Goal: Check status: Check status

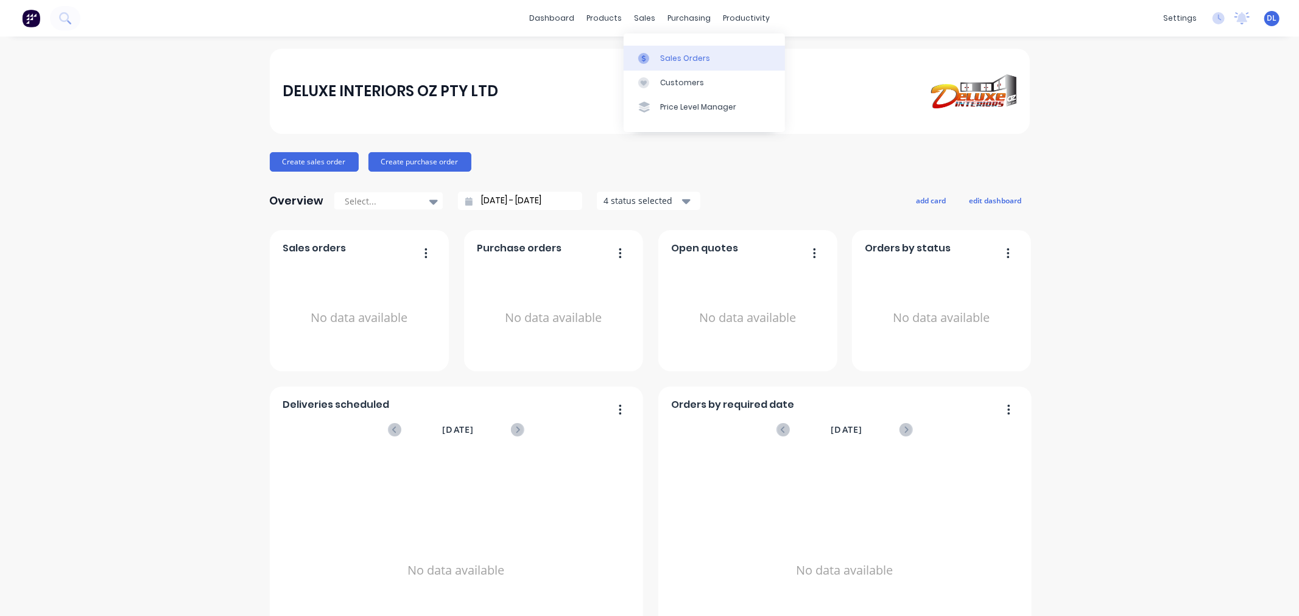
click at [680, 53] on div "Sales Orders" at bounding box center [685, 58] width 50 height 11
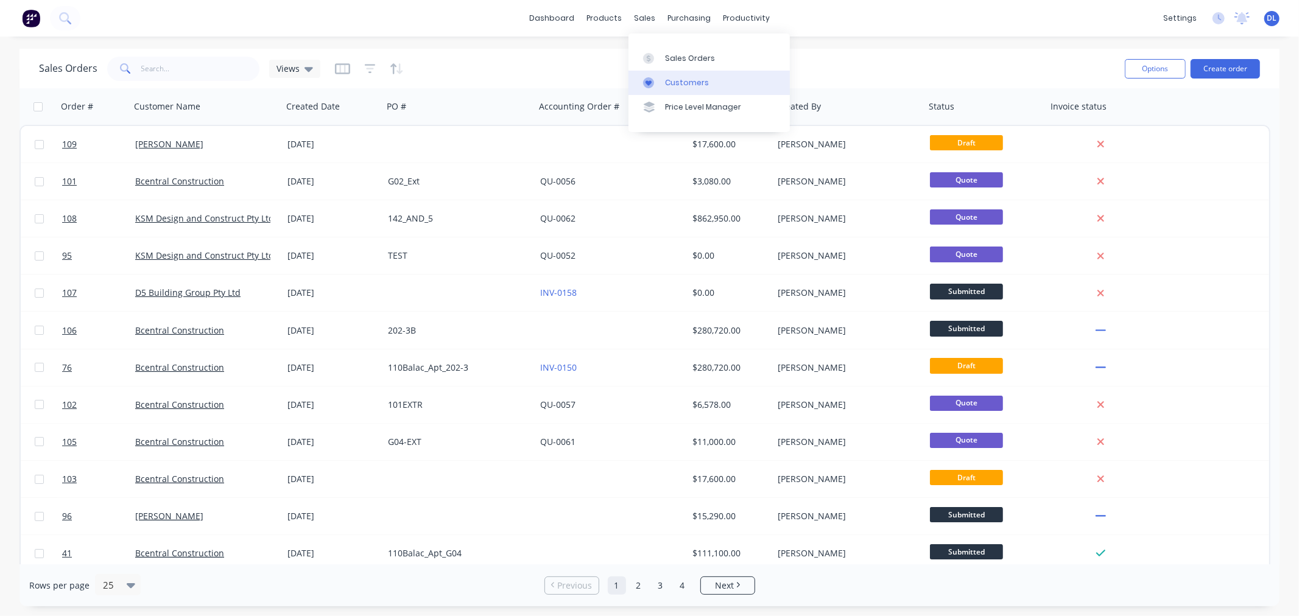
click at [701, 82] on div "Customers" at bounding box center [687, 82] width 44 height 11
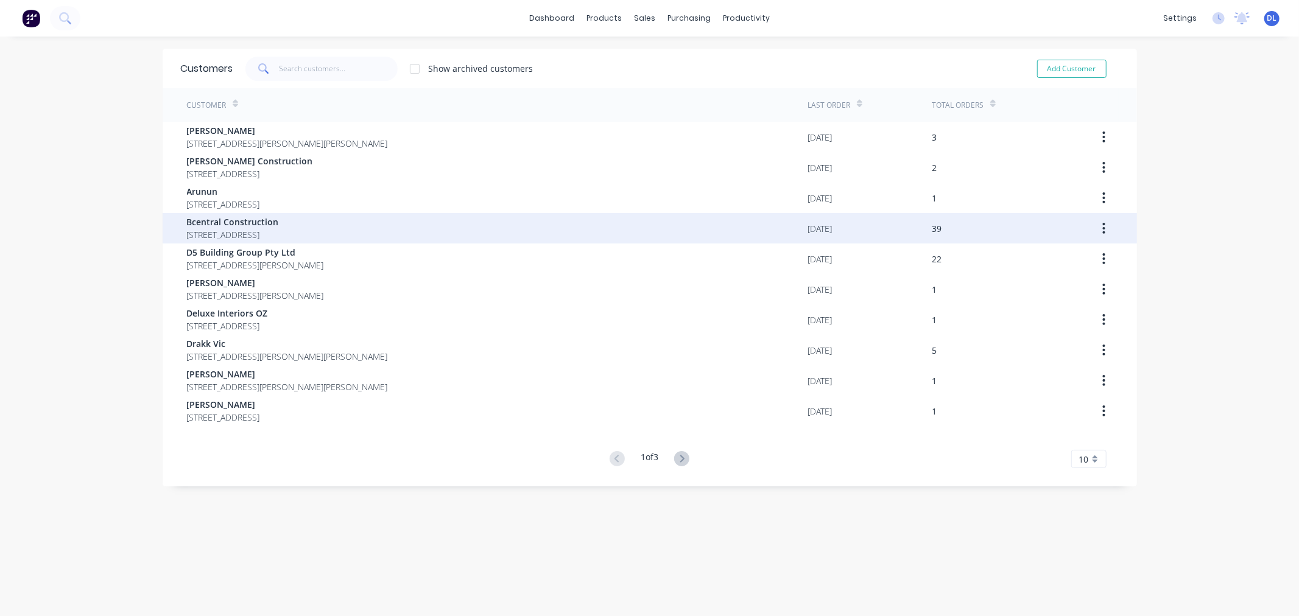
click at [238, 220] on span "Bcentral Construction" at bounding box center [233, 222] width 92 height 13
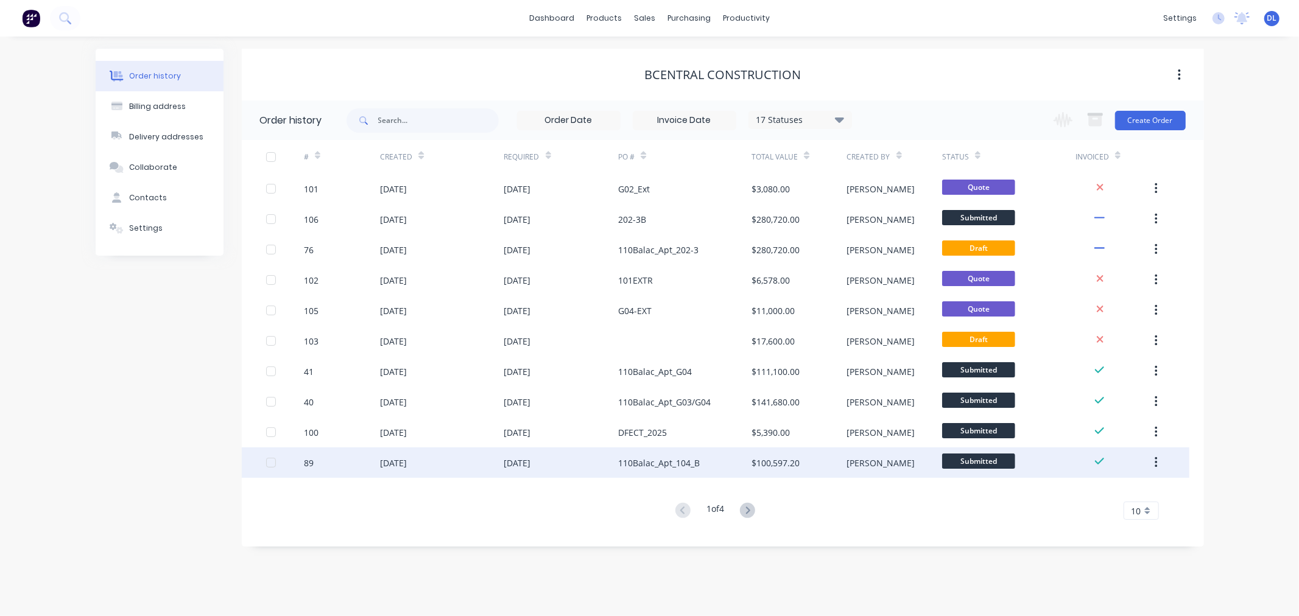
click at [632, 464] on div "110Balac_Apt_104_B" at bounding box center [659, 463] width 82 height 13
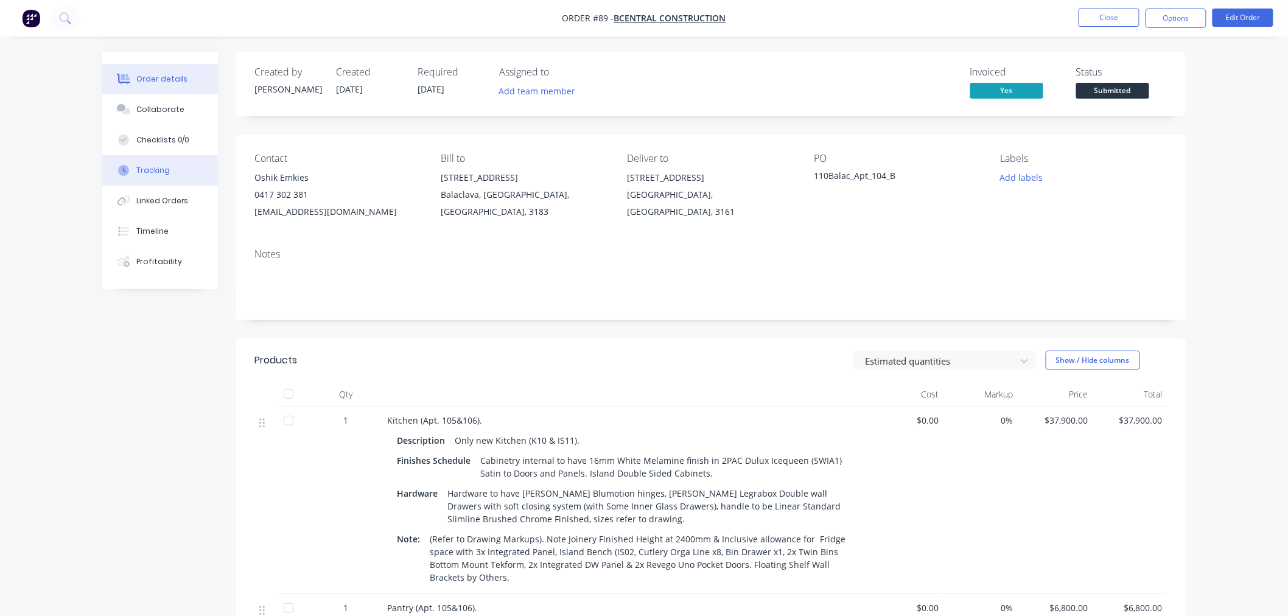
click at [155, 172] on div "Tracking" at bounding box center [152, 170] width 33 height 11
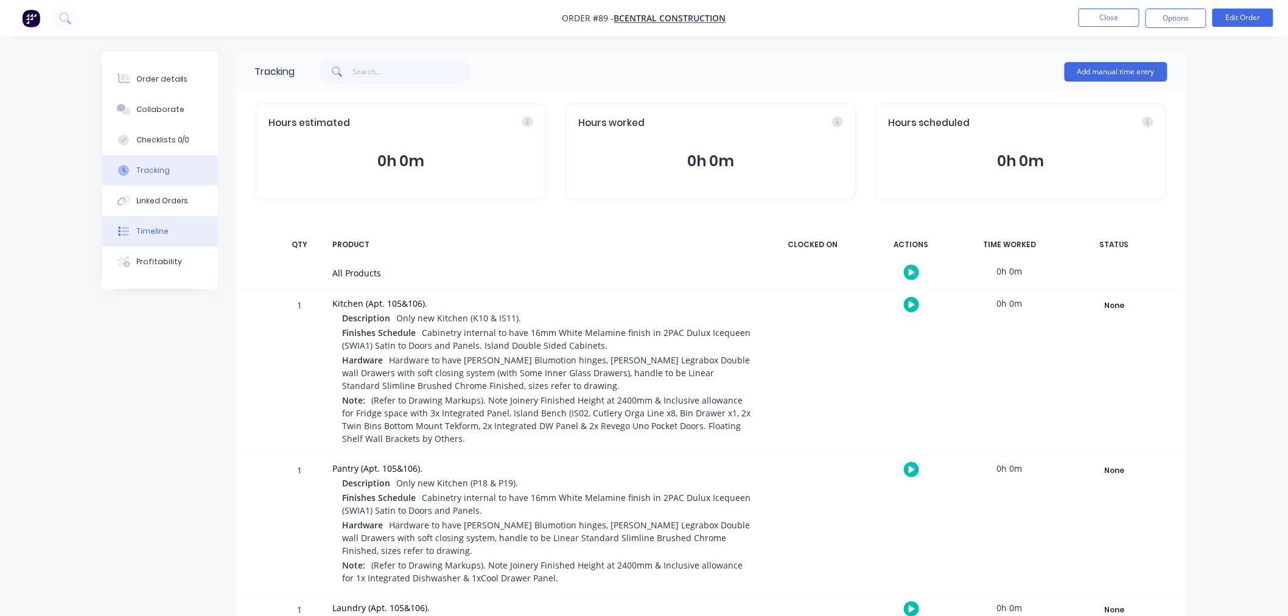
click at [158, 233] on div "Timeline" at bounding box center [152, 231] width 32 height 11
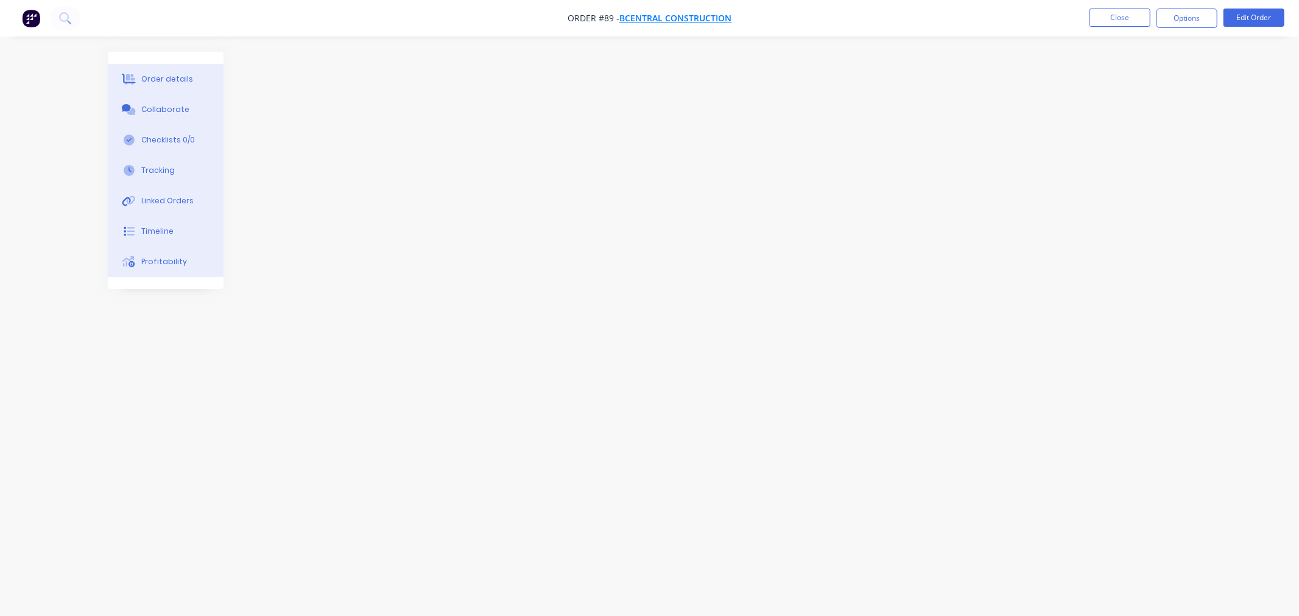
click at [621, 15] on span "Bcentral Construction" at bounding box center [675, 19] width 112 height 12
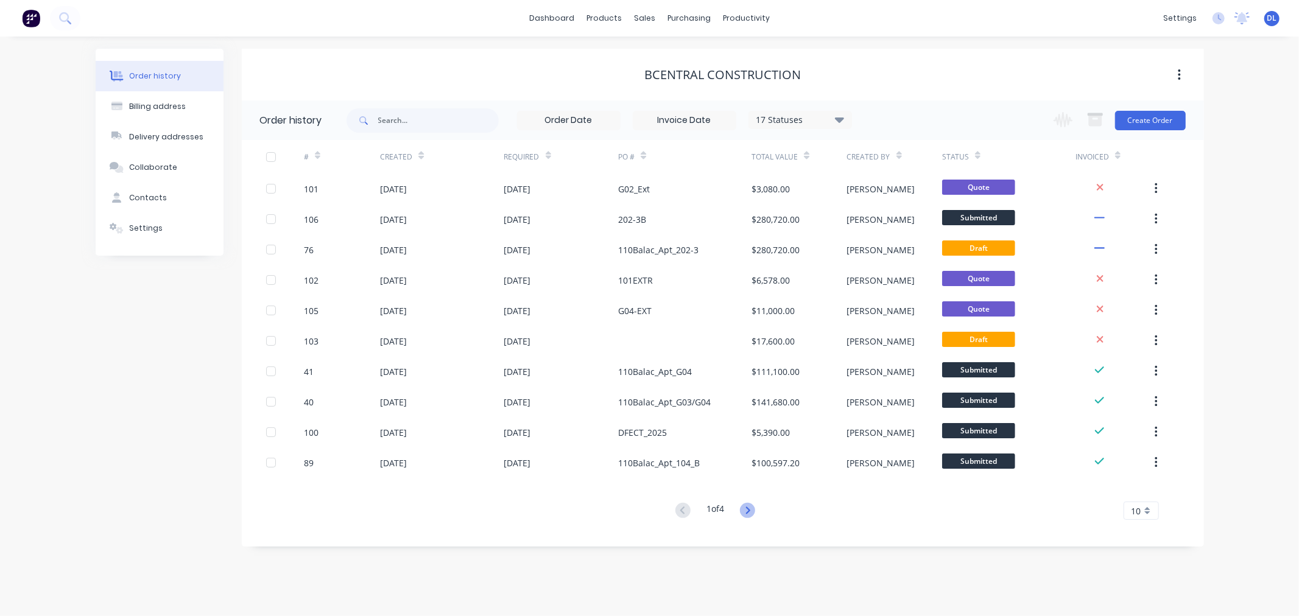
click at [746, 507] on icon at bounding box center [747, 510] width 15 height 15
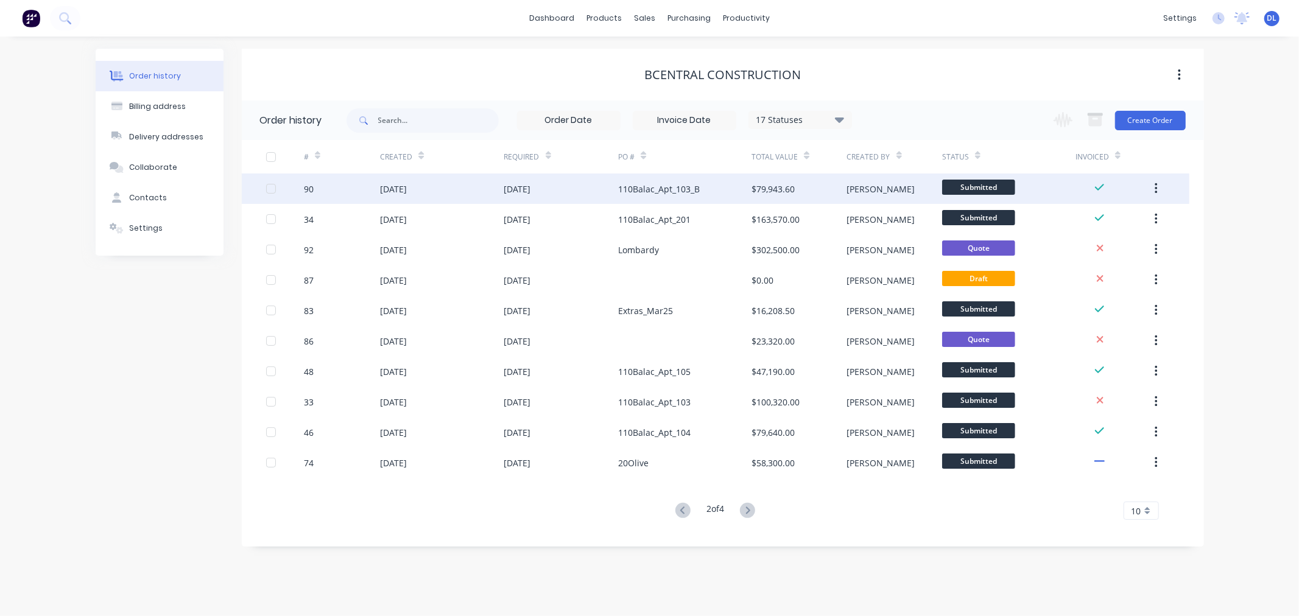
click at [530, 184] on div "[DATE]" at bounding box center [517, 189] width 27 height 13
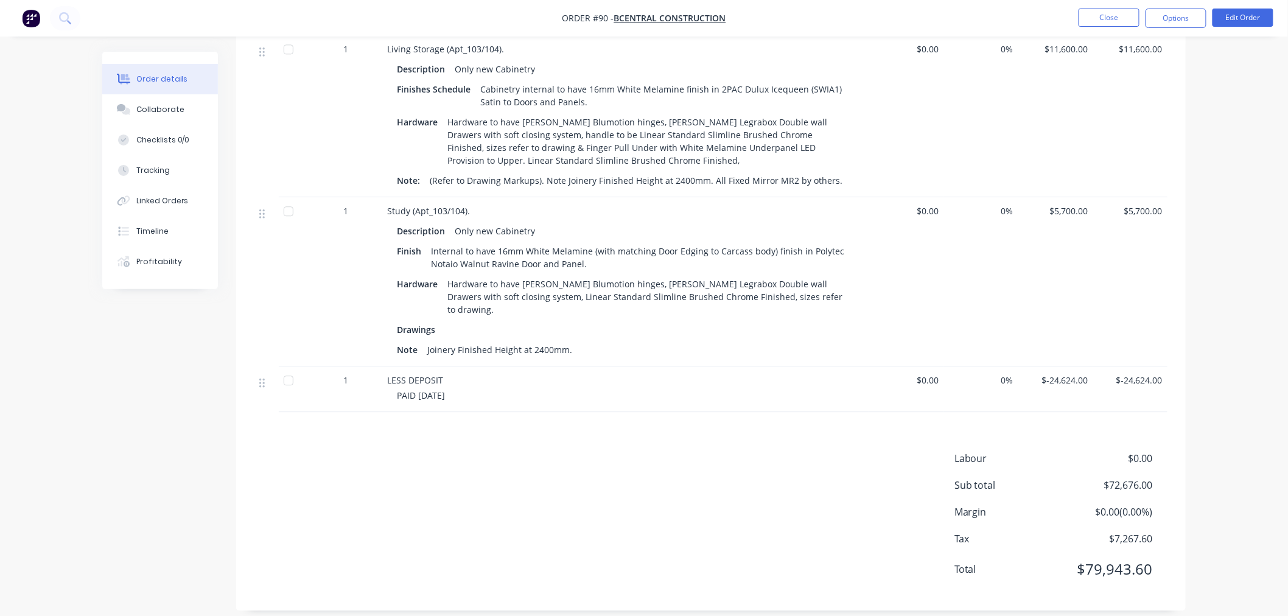
scroll to position [951, 0]
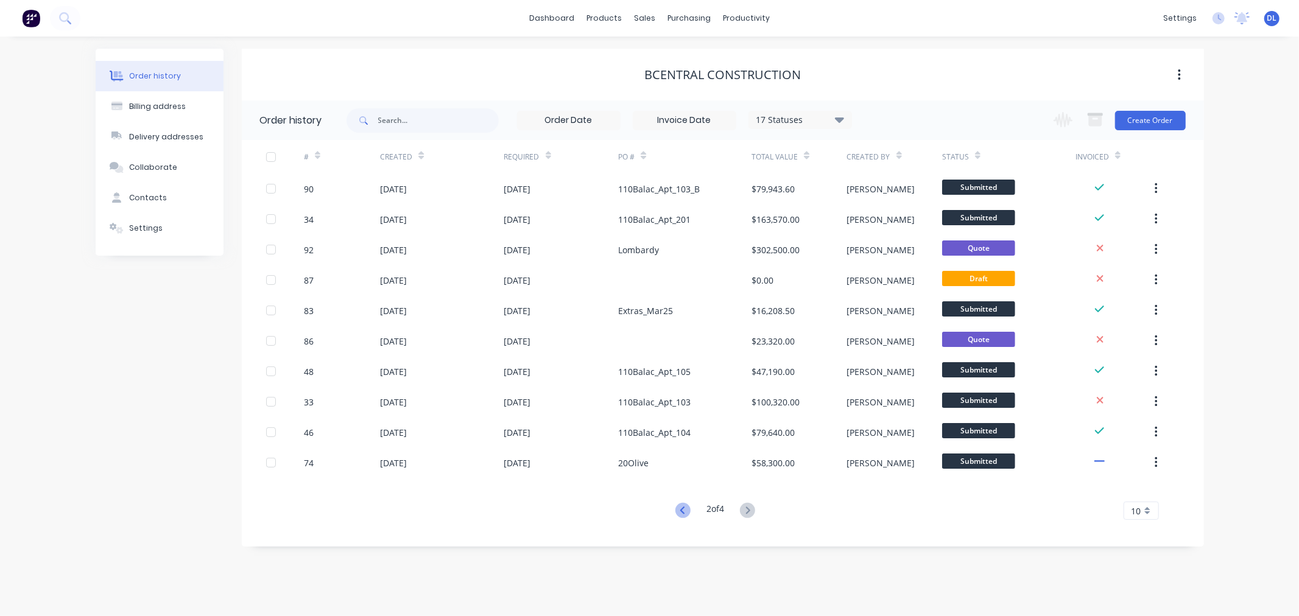
click at [677, 507] on icon at bounding box center [682, 510] width 15 height 15
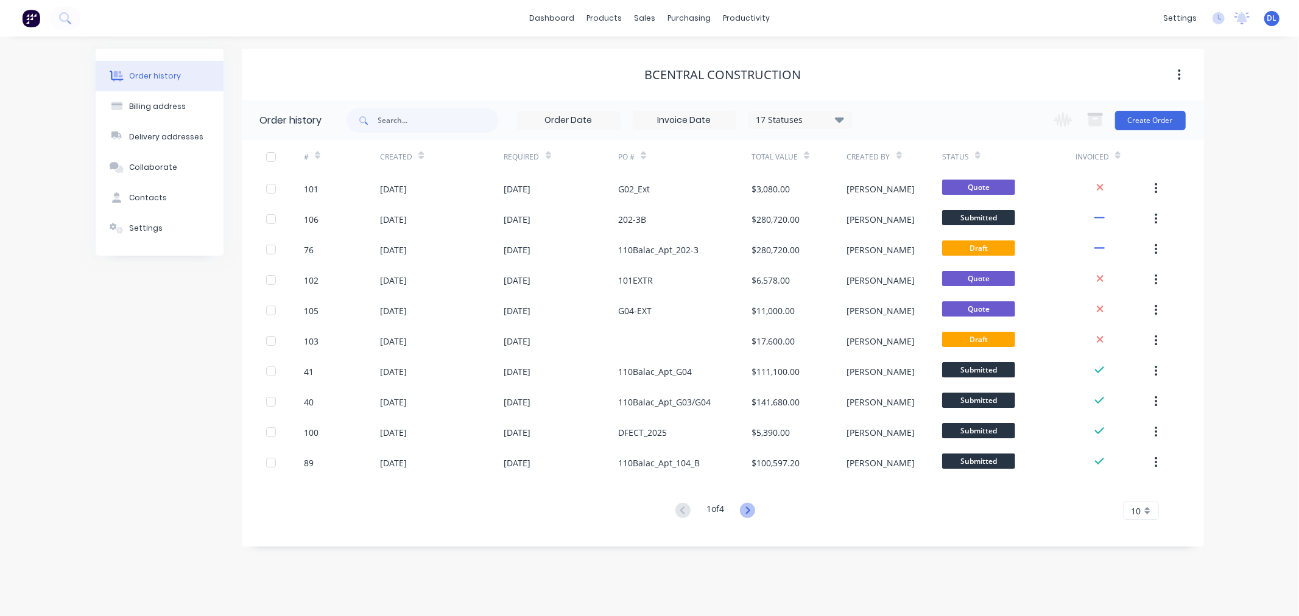
click at [749, 509] on icon at bounding box center [747, 510] width 15 height 15
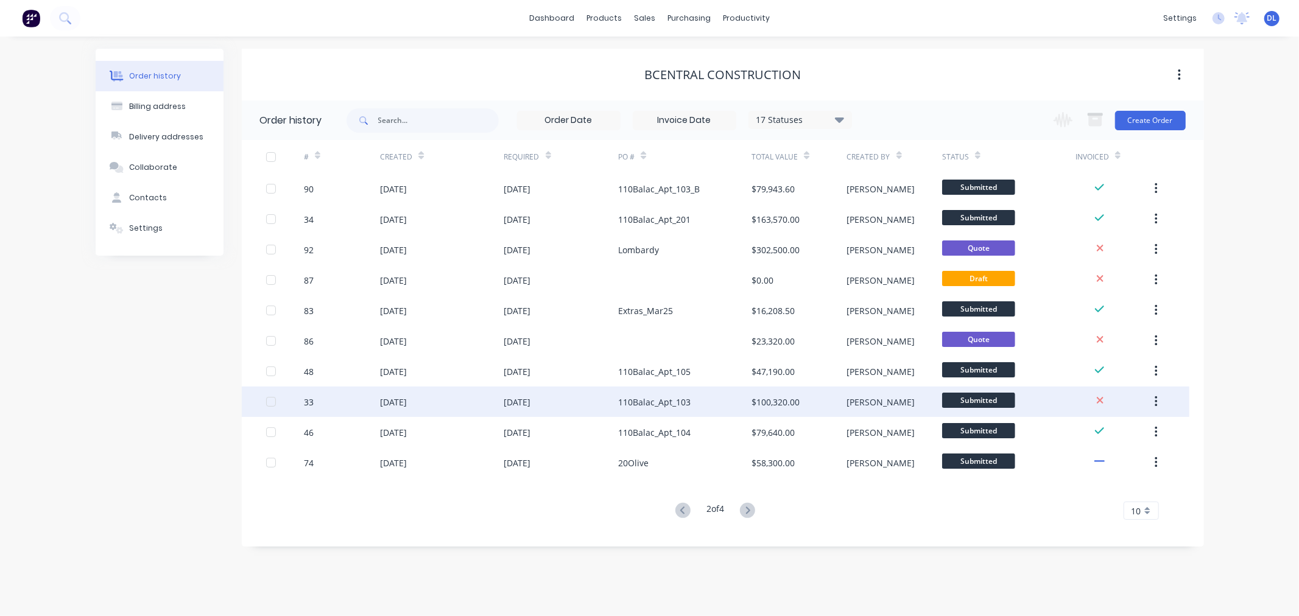
click at [653, 403] on div "110Balac_Apt_103" at bounding box center [654, 402] width 72 height 13
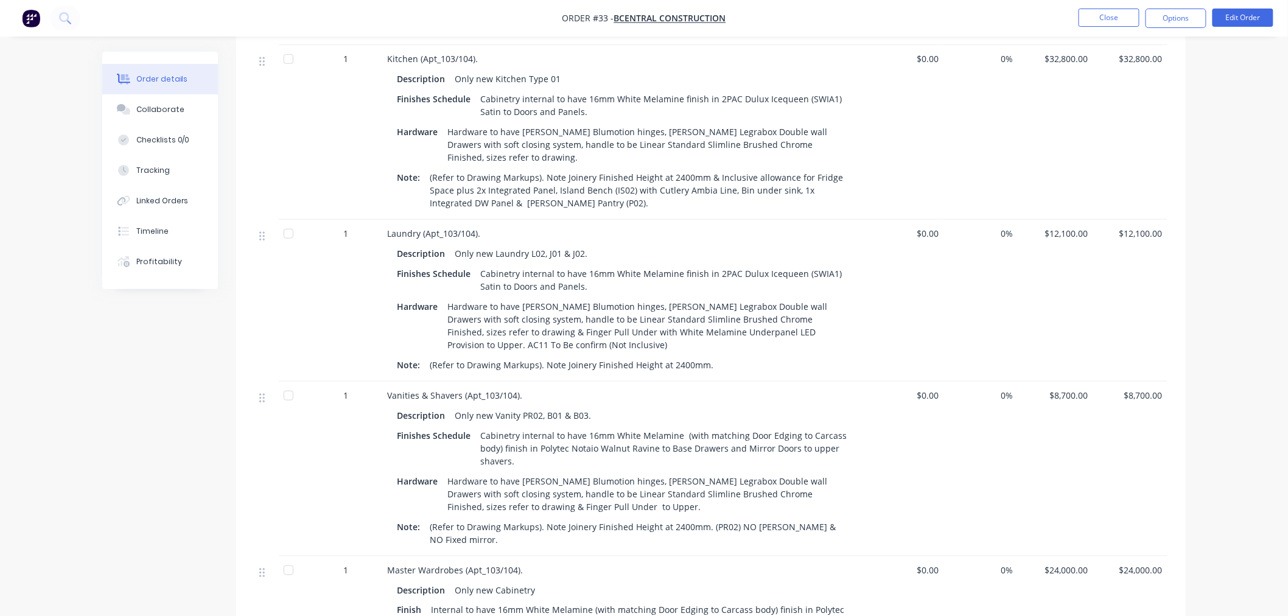
scroll to position [91, 0]
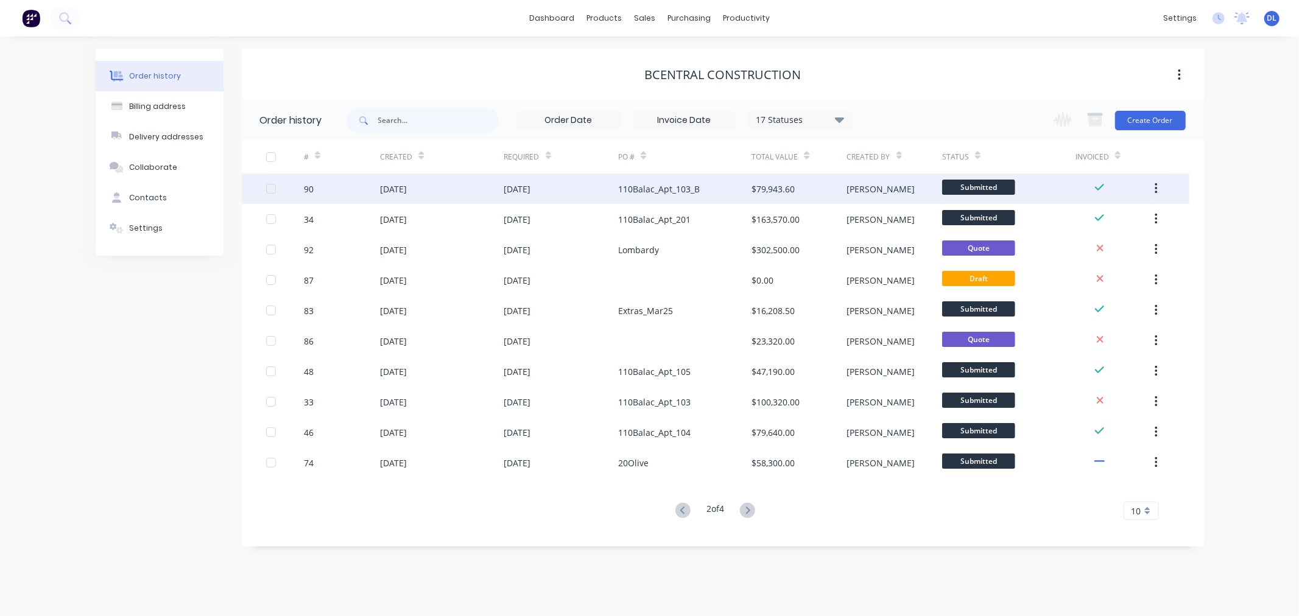
click at [648, 184] on div "110Balac_Apt_103_B" at bounding box center [659, 189] width 82 height 13
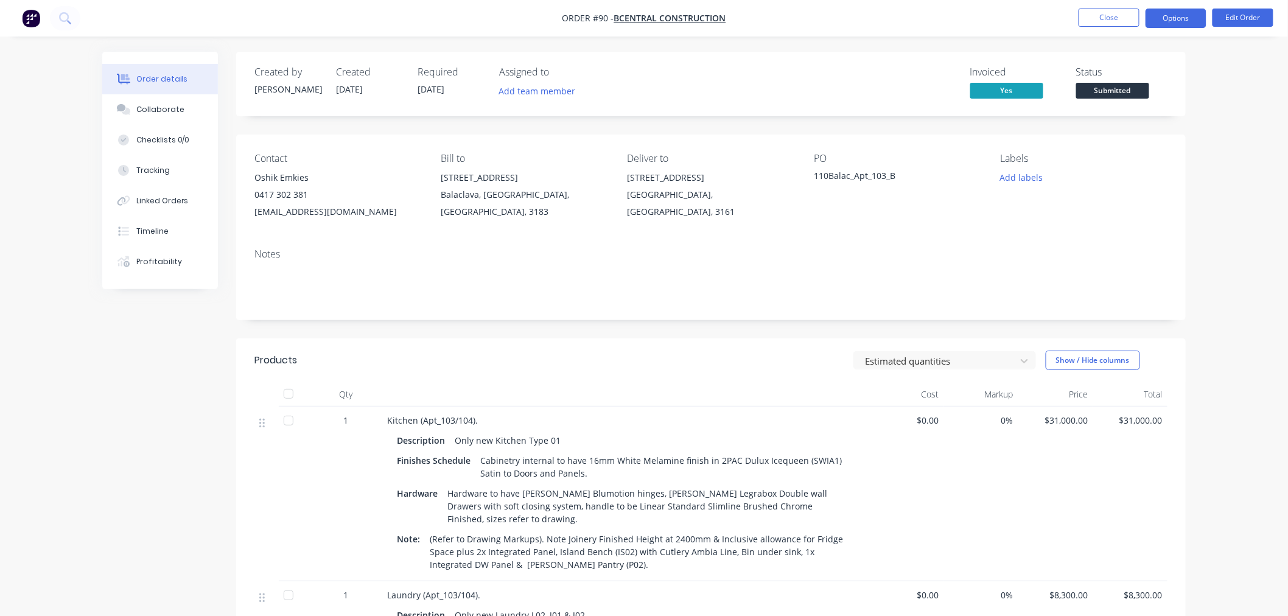
click at [1184, 16] on button "Options" at bounding box center [1176, 18] width 61 height 19
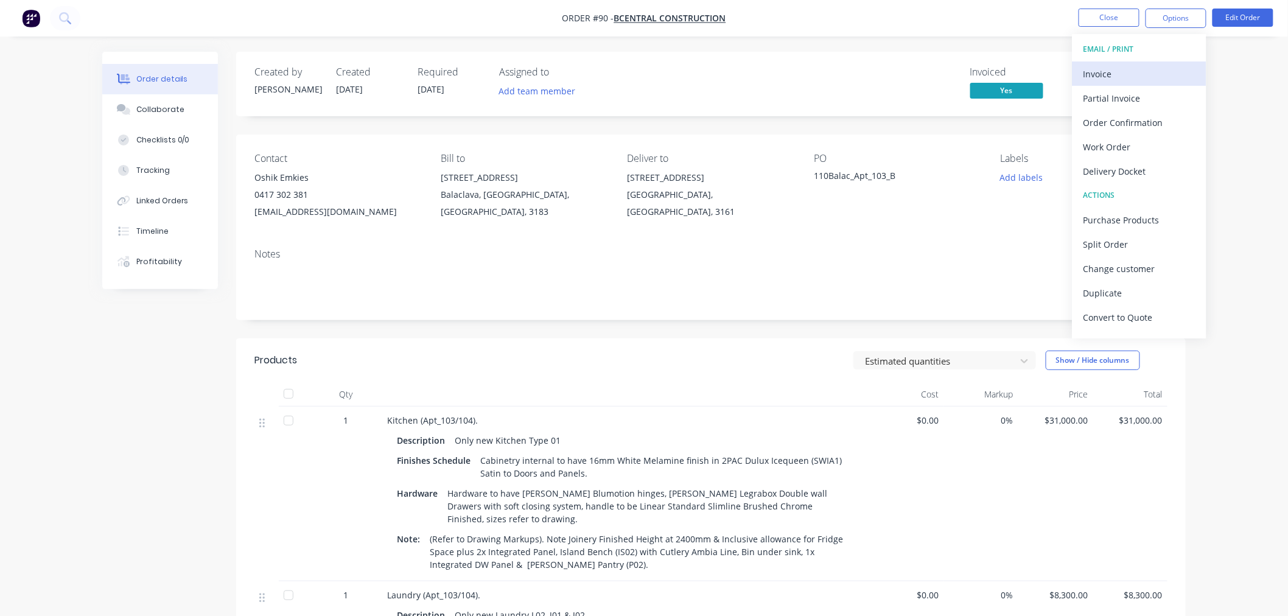
click at [1101, 73] on div "Invoice" at bounding box center [1140, 74] width 112 height 18
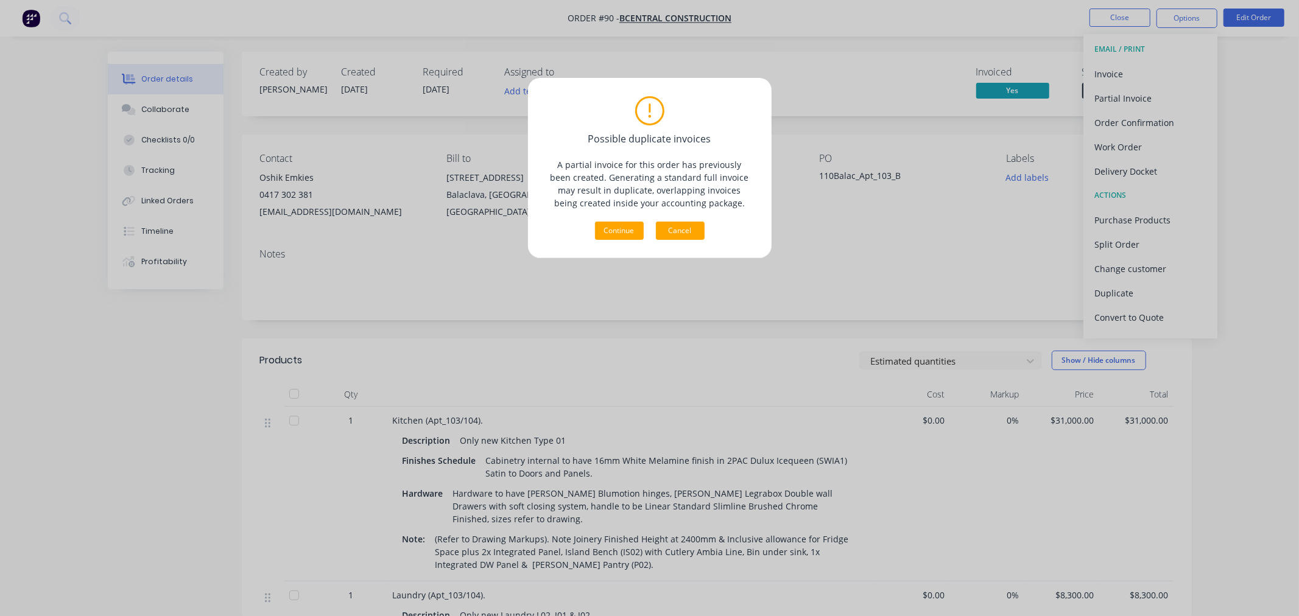
click at [688, 230] on button "Cancel" at bounding box center [680, 231] width 49 height 18
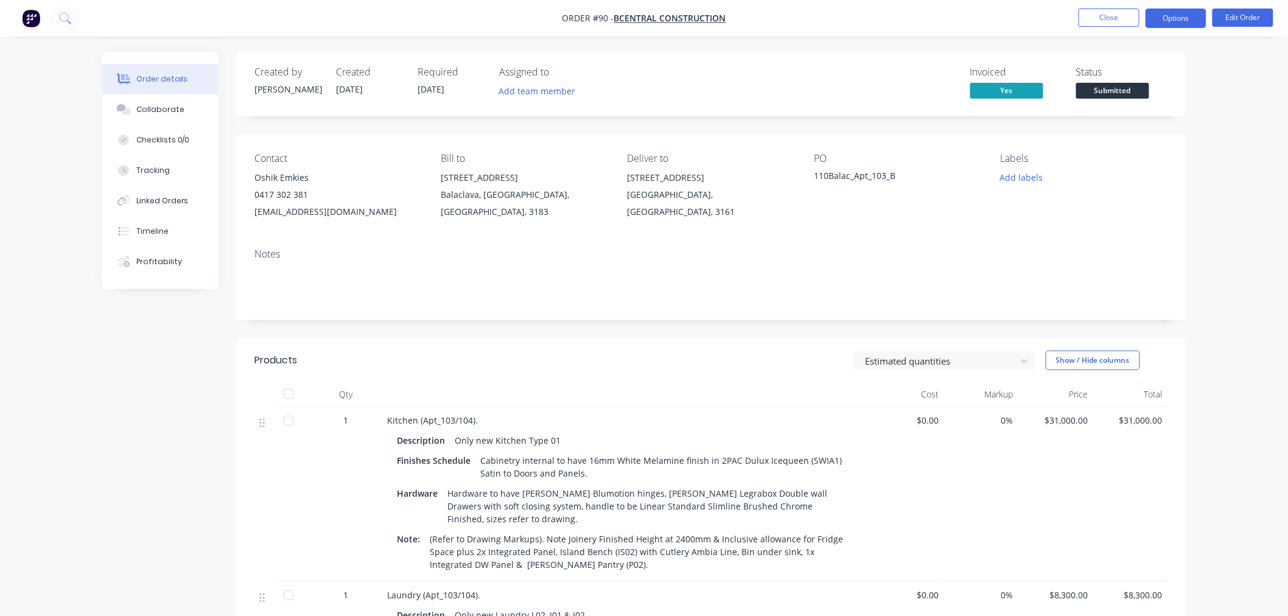
click at [1160, 17] on button "Options" at bounding box center [1176, 18] width 61 height 19
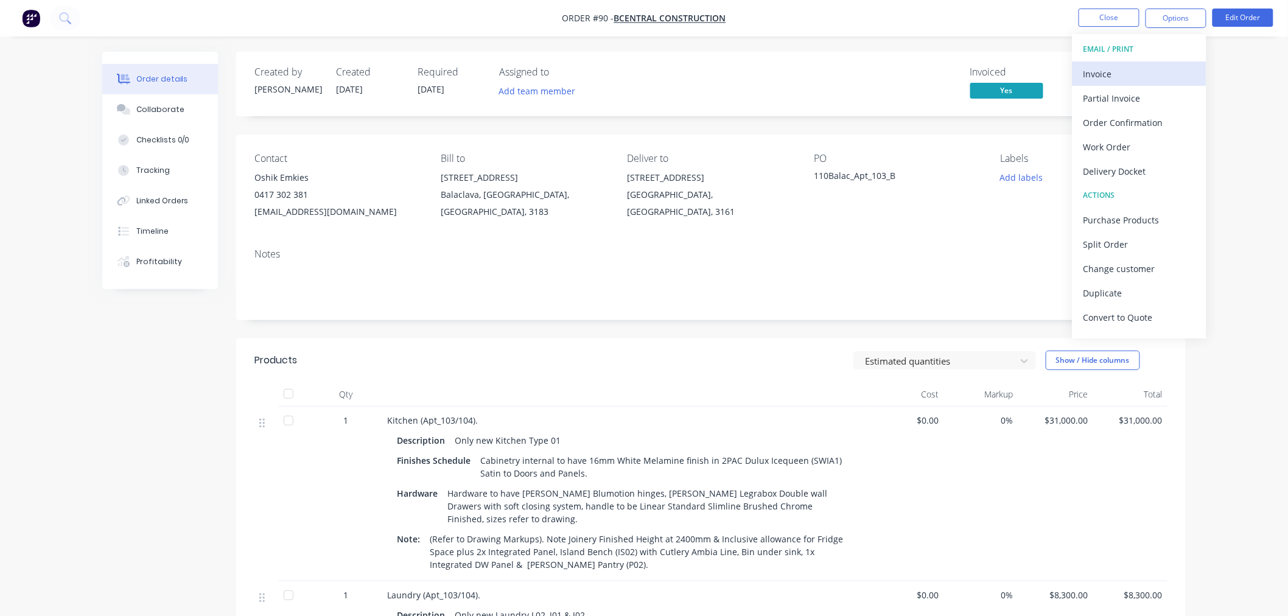
click at [1098, 69] on div "Invoice" at bounding box center [1140, 74] width 112 height 18
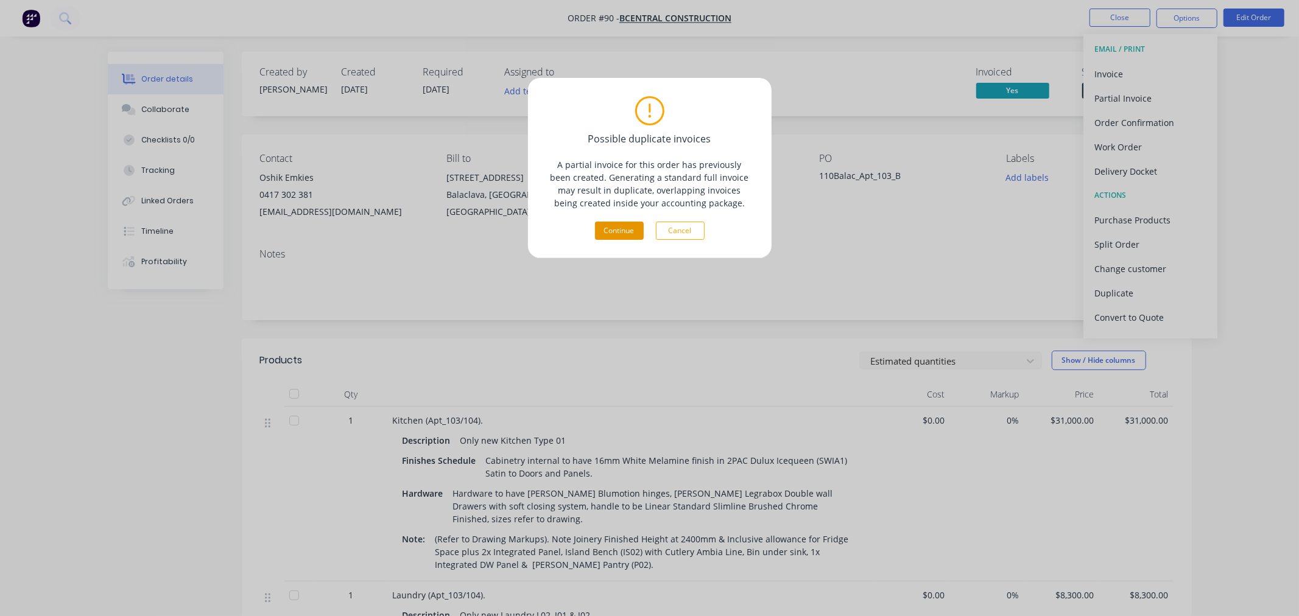
click at [623, 230] on button "Continue" at bounding box center [619, 231] width 49 height 18
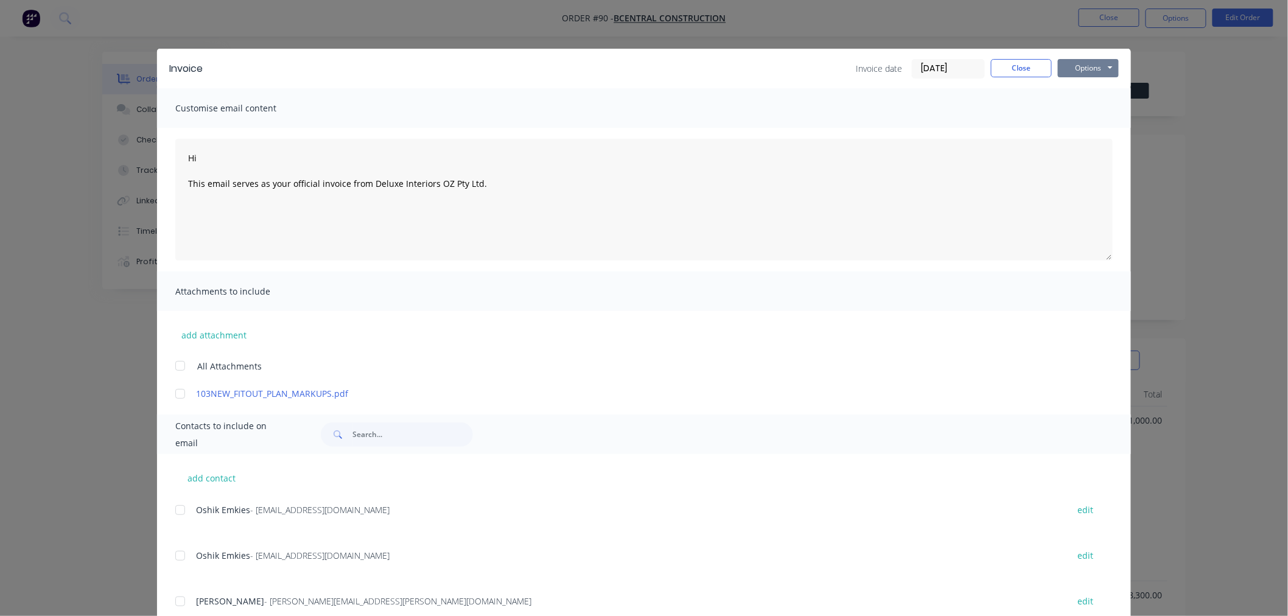
click at [1081, 68] on button "Options" at bounding box center [1088, 68] width 61 height 18
click at [1092, 89] on button "Preview" at bounding box center [1097, 90] width 78 height 20
click at [1090, 61] on button "Options" at bounding box center [1088, 68] width 61 height 18
click at [1086, 105] on button "Print" at bounding box center [1097, 110] width 78 height 20
type textarea "Hi This email serves as your official invoice from Deluxe Interiors OZ Pty Ltd."
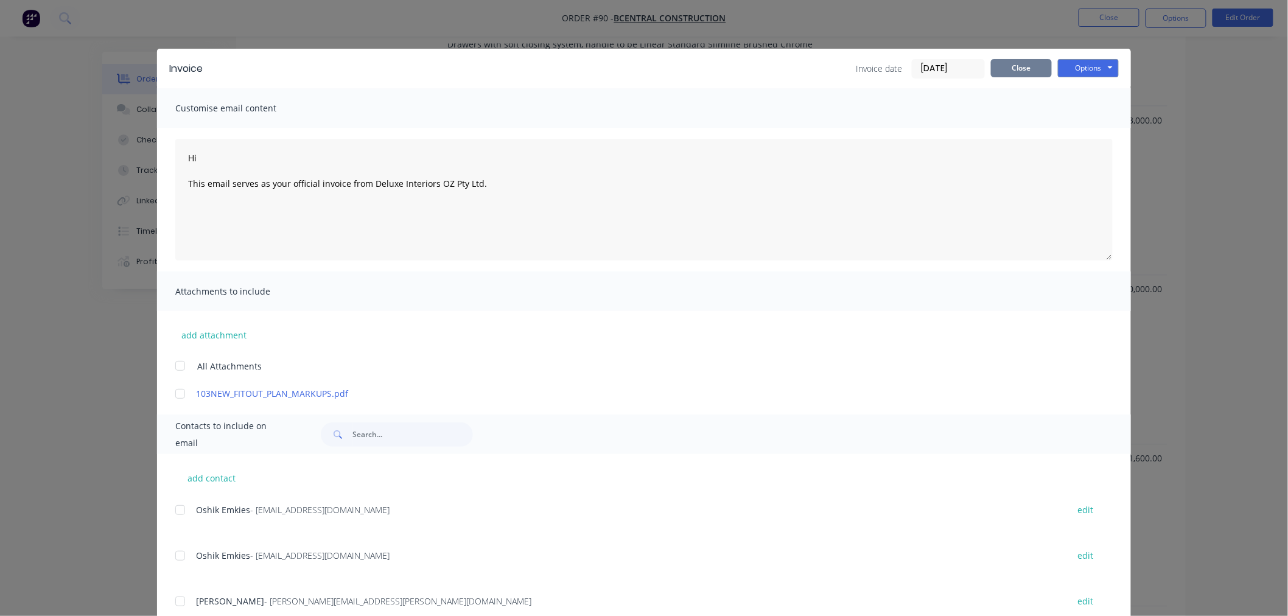
click at [1015, 62] on button "Close" at bounding box center [1021, 68] width 61 height 18
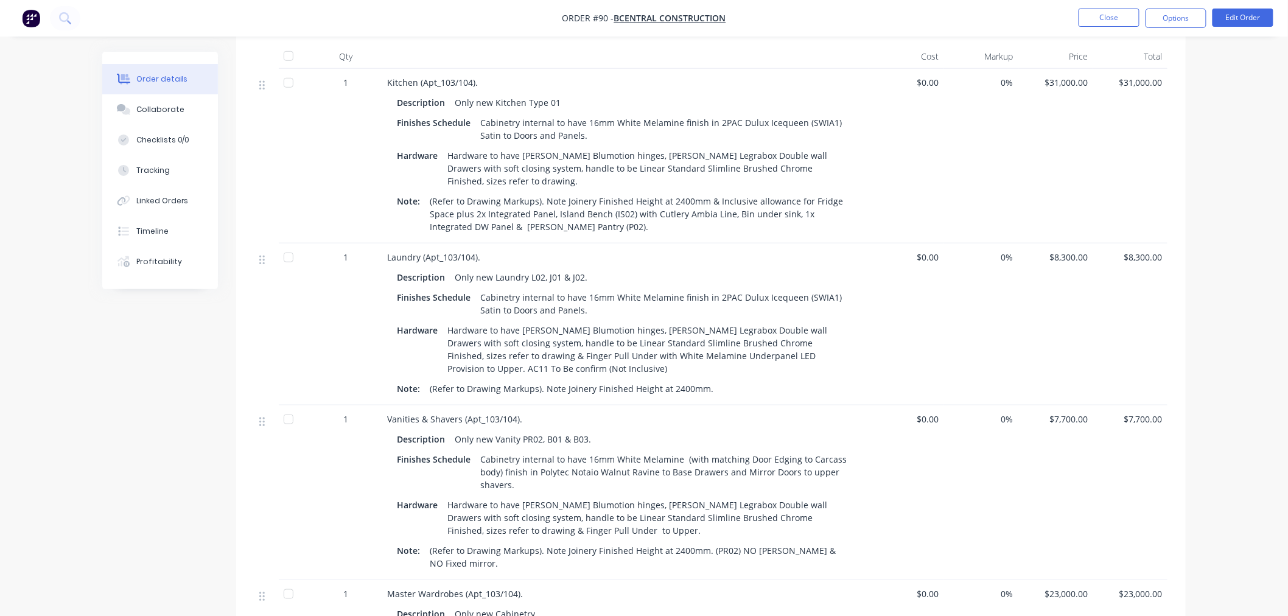
scroll to position [135, 0]
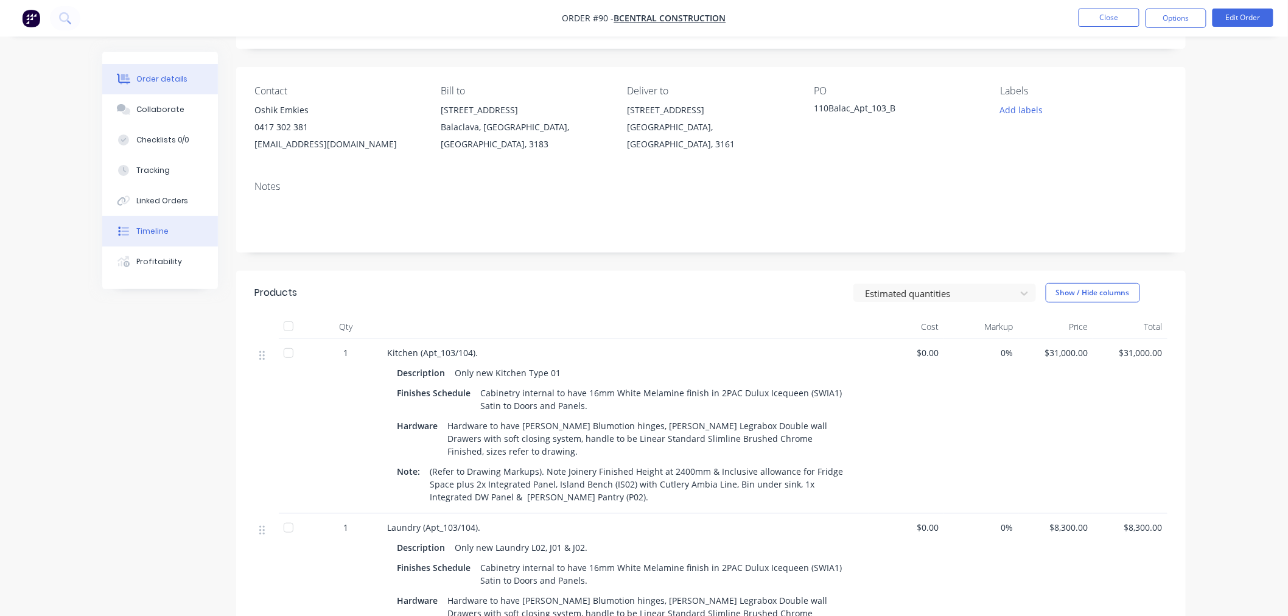
click at [158, 232] on div "Timeline" at bounding box center [152, 231] width 32 height 11
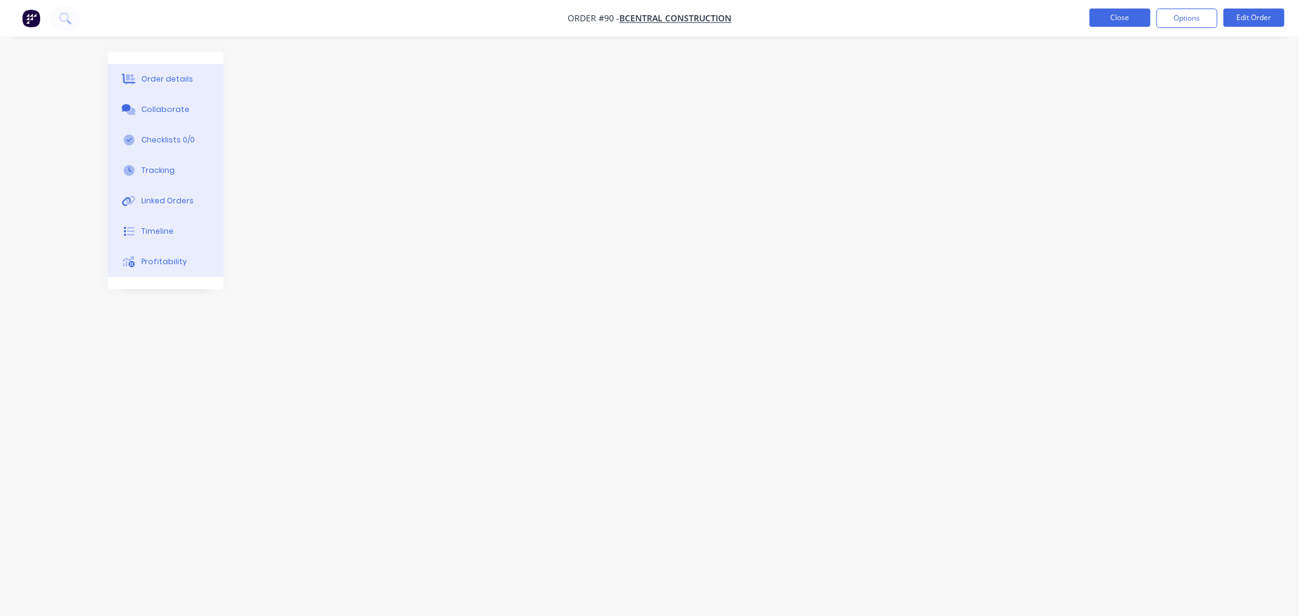
click at [1115, 19] on button "Close" at bounding box center [1119, 18] width 61 height 18
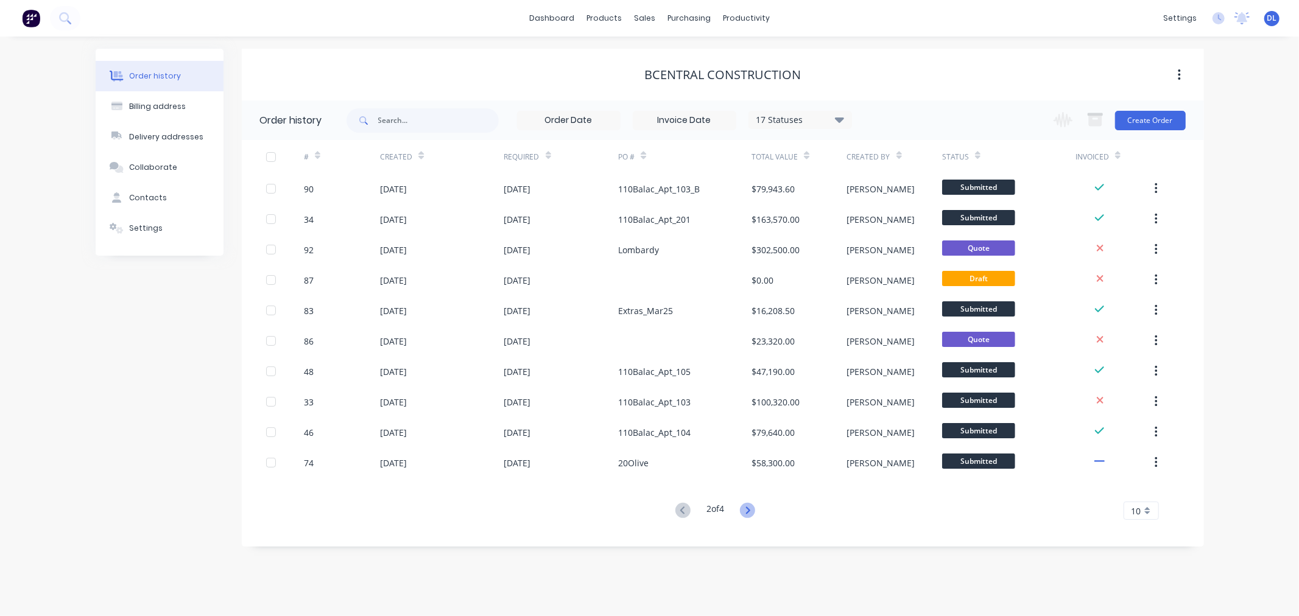
click at [750, 508] on icon at bounding box center [748, 510] width 4 height 7
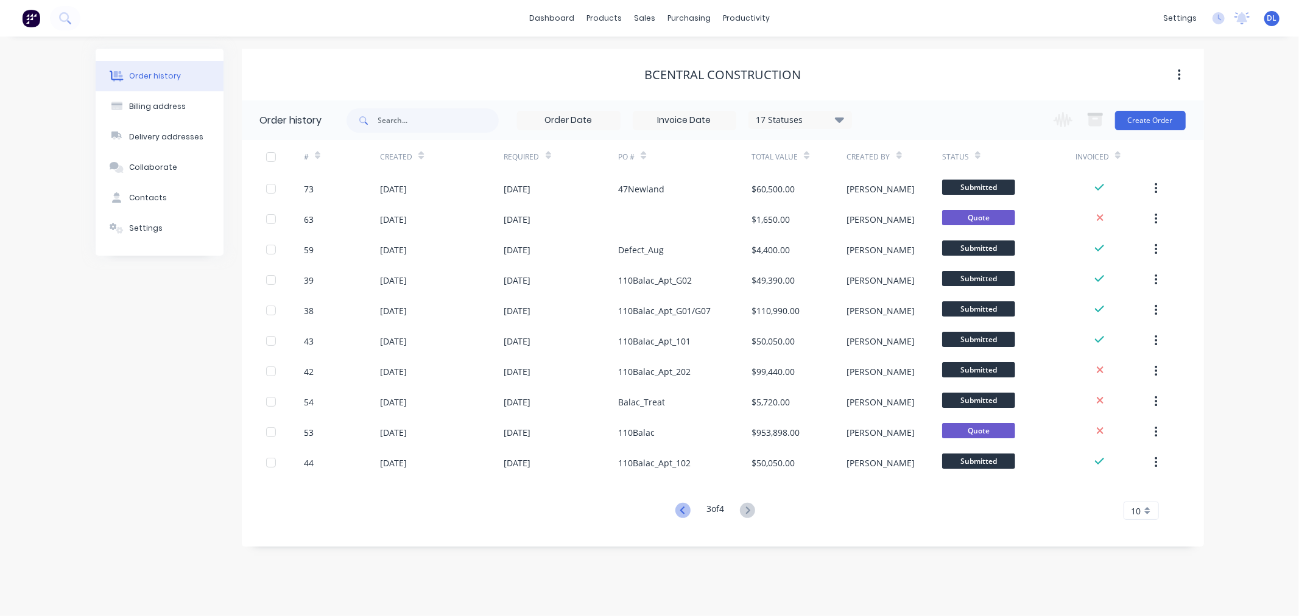
click at [678, 508] on icon at bounding box center [682, 510] width 15 height 15
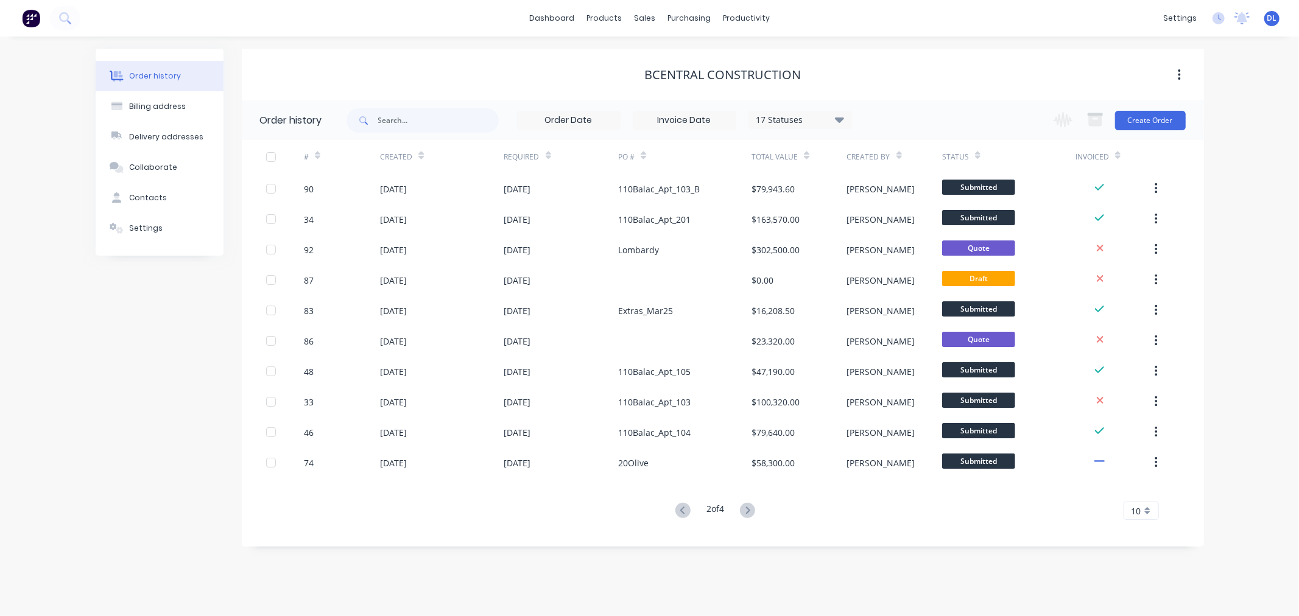
click at [678, 509] on g at bounding box center [682, 510] width 15 height 15
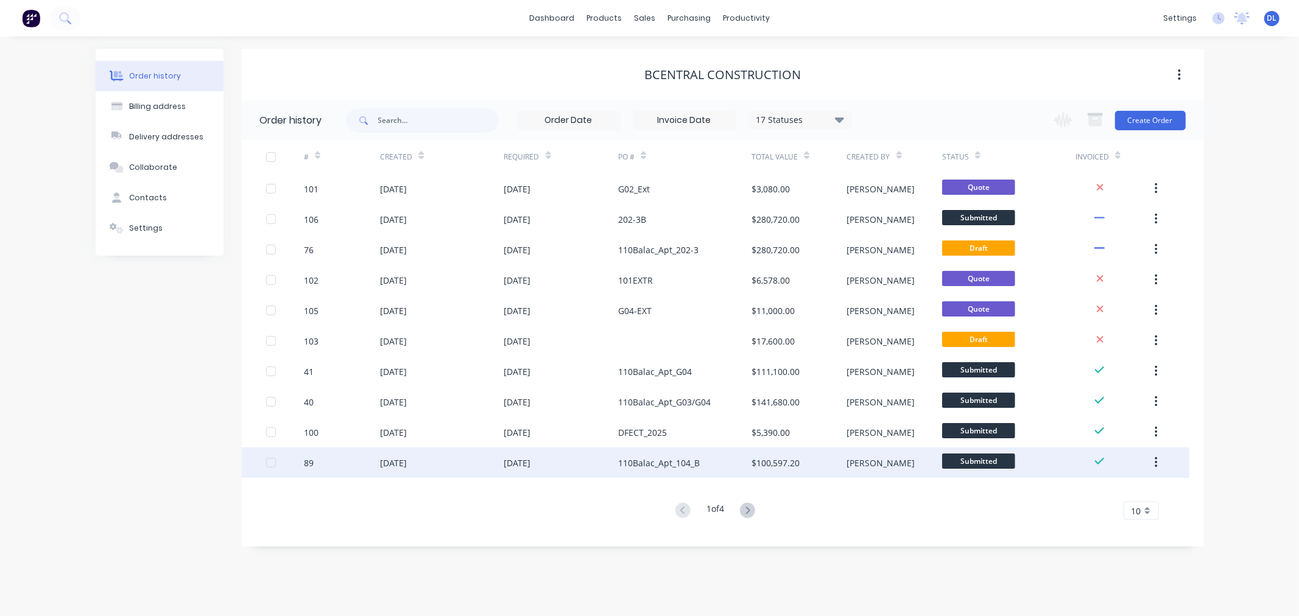
click at [665, 459] on div "110Balac_Apt_104_B" at bounding box center [659, 463] width 82 height 13
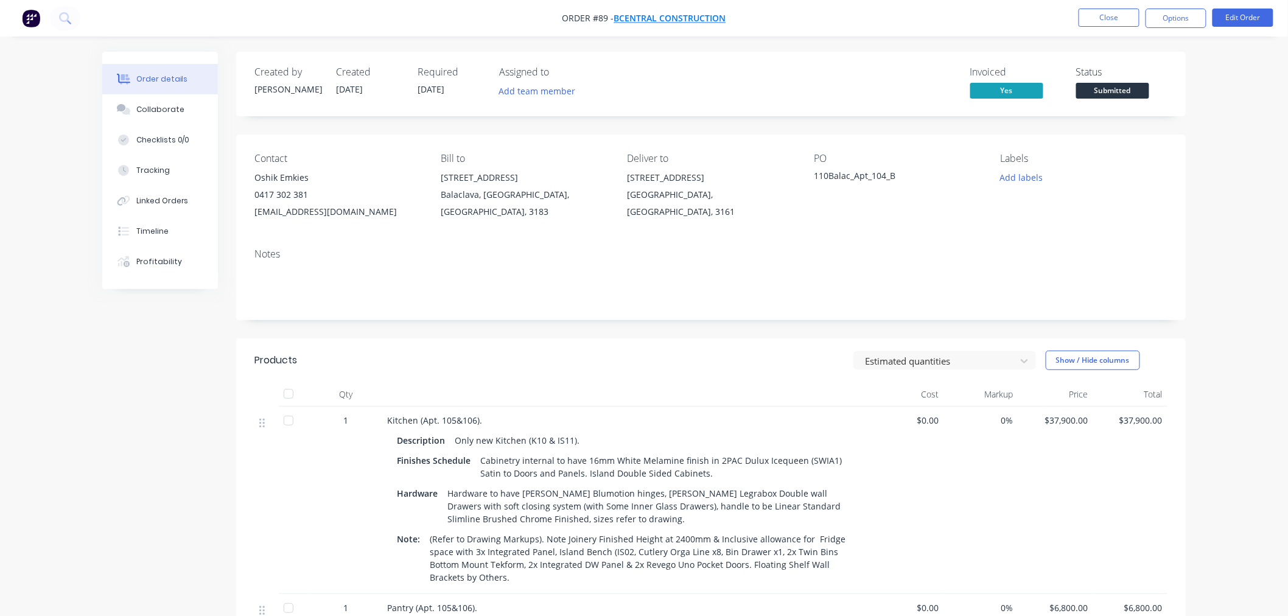
click at [644, 20] on span "Bcentral Construction" at bounding box center [670, 19] width 112 height 12
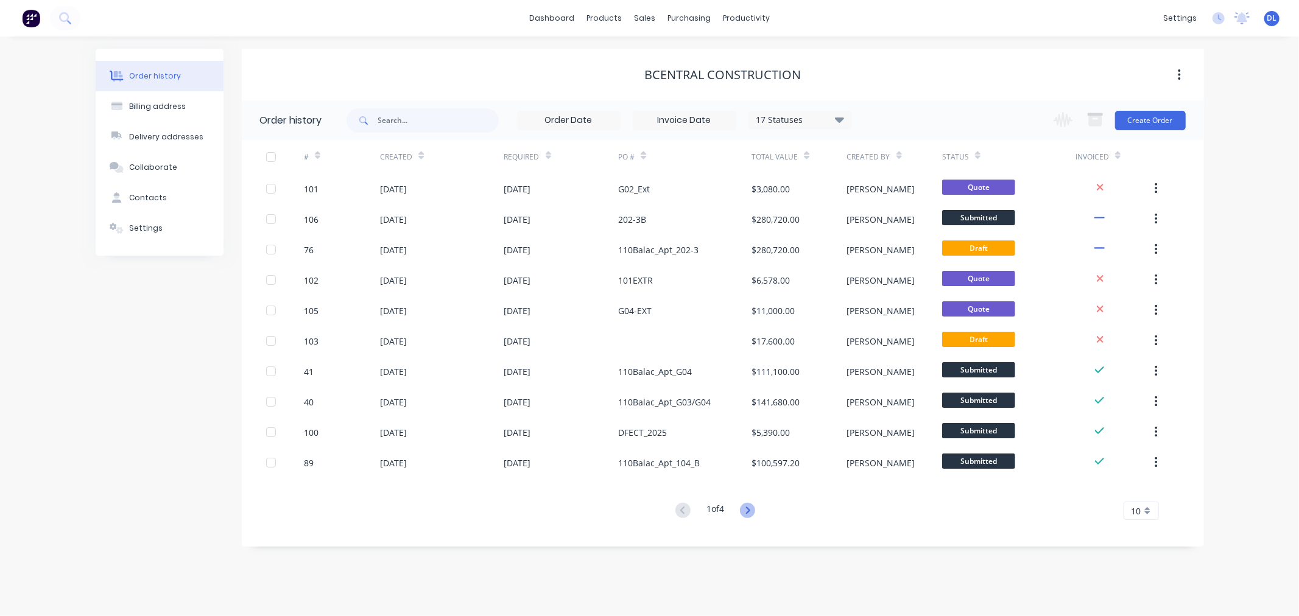
click at [753, 507] on icon at bounding box center [747, 510] width 15 height 15
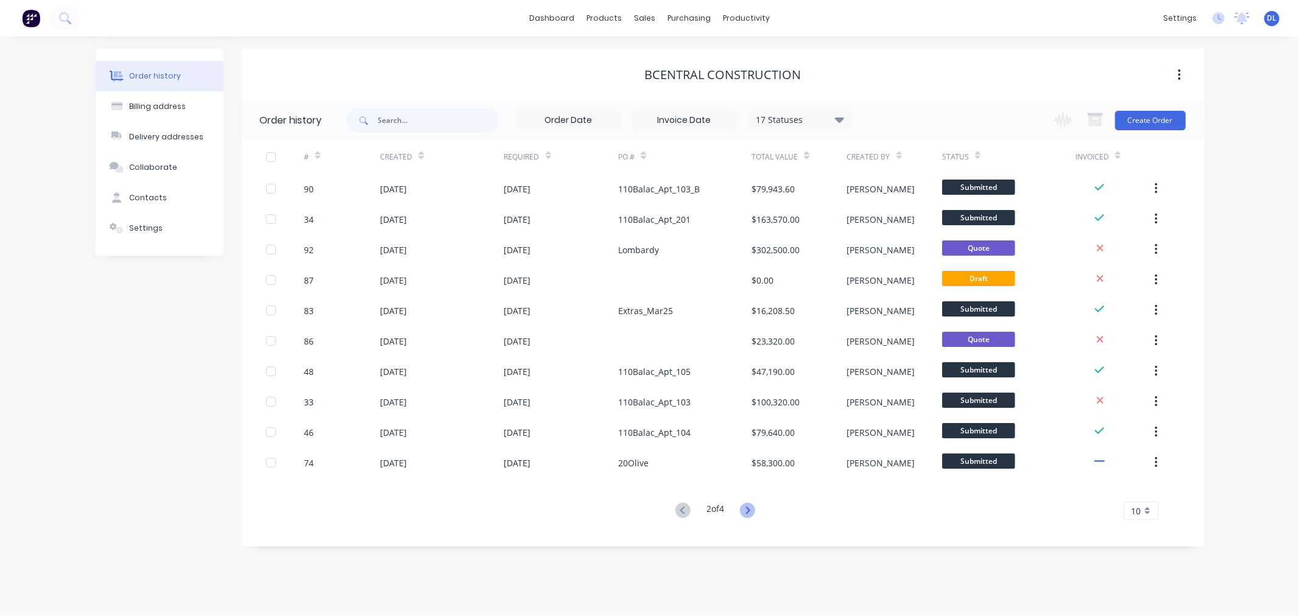
click at [750, 509] on icon at bounding box center [748, 510] width 4 height 7
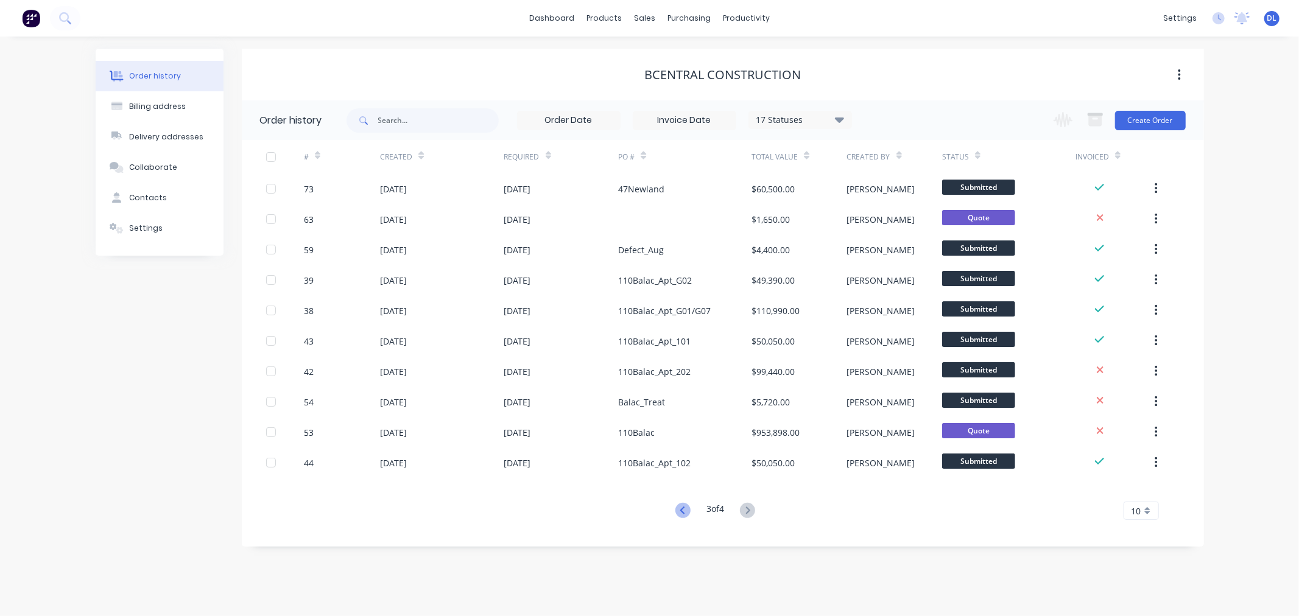
click at [678, 507] on icon at bounding box center [682, 510] width 15 height 15
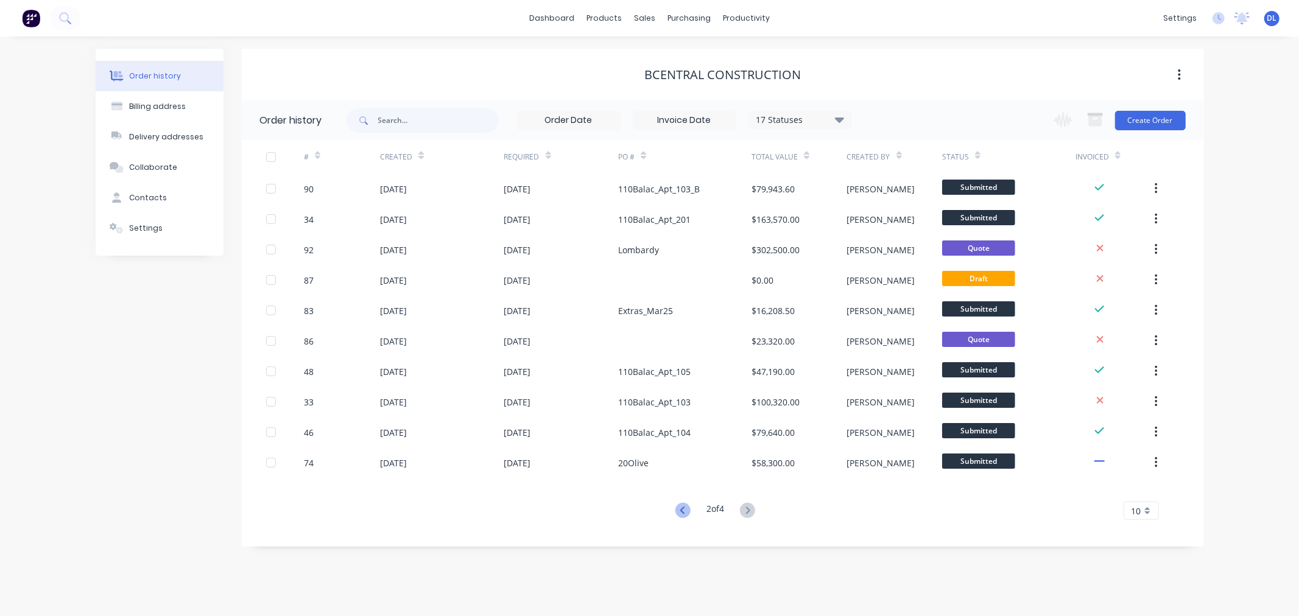
click at [680, 510] on icon at bounding box center [682, 510] width 4 height 7
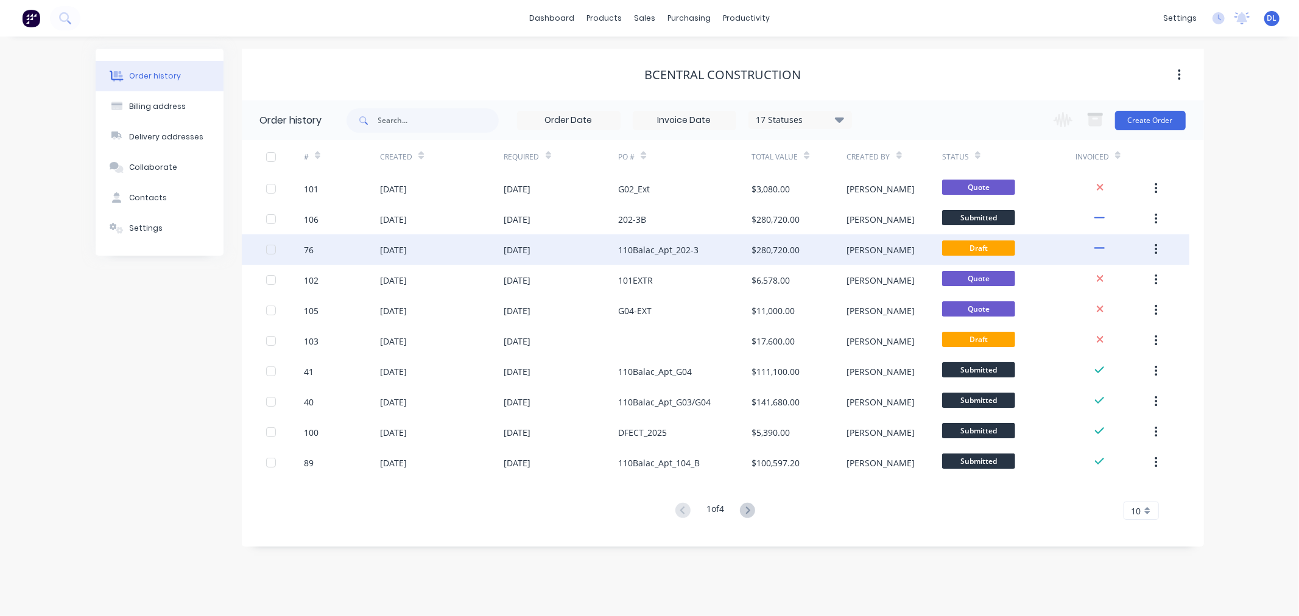
click at [394, 247] on div "[DATE]" at bounding box center [393, 250] width 27 height 13
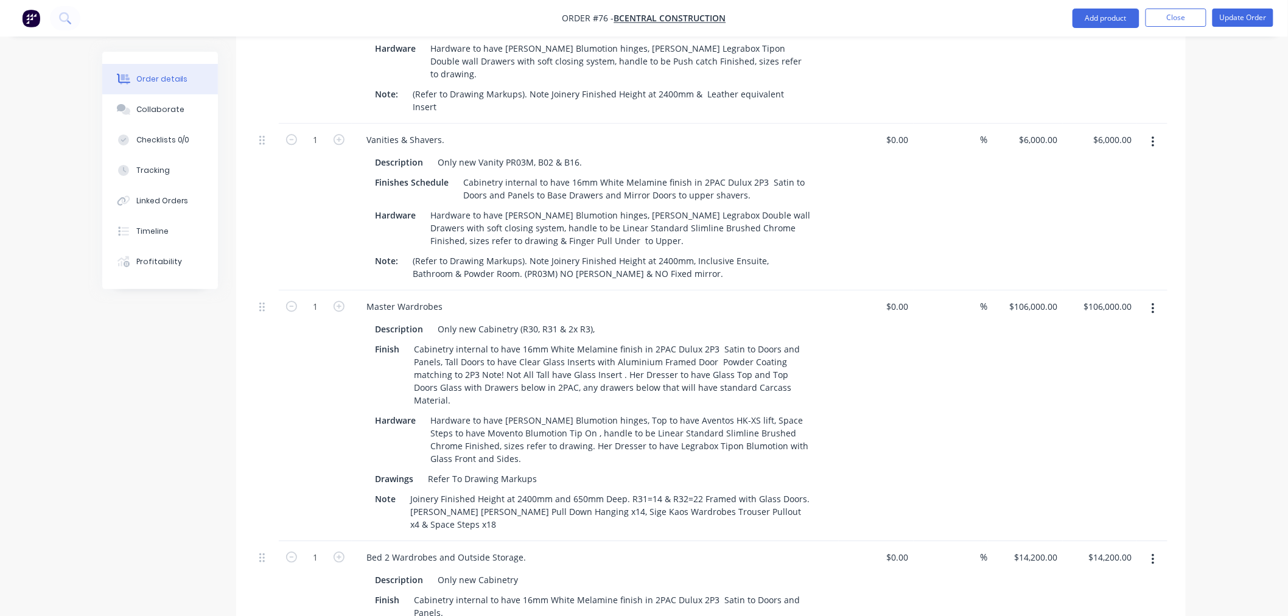
scroll to position [947, 0]
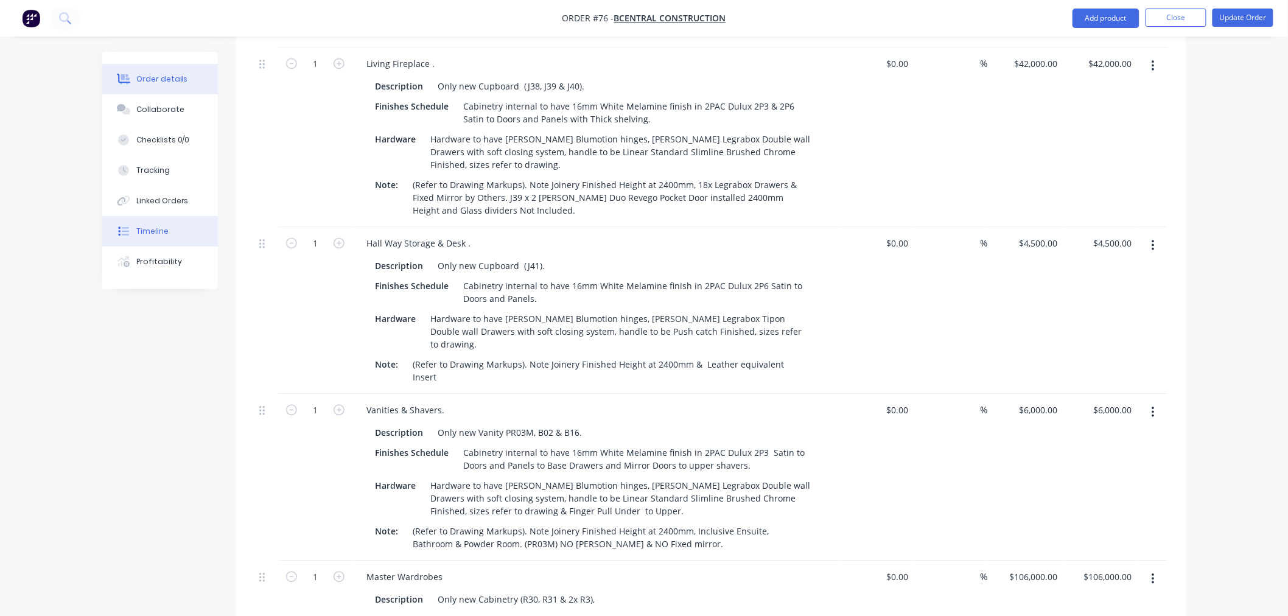
click at [155, 229] on div "Timeline" at bounding box center [152, 231] width 32 height 11
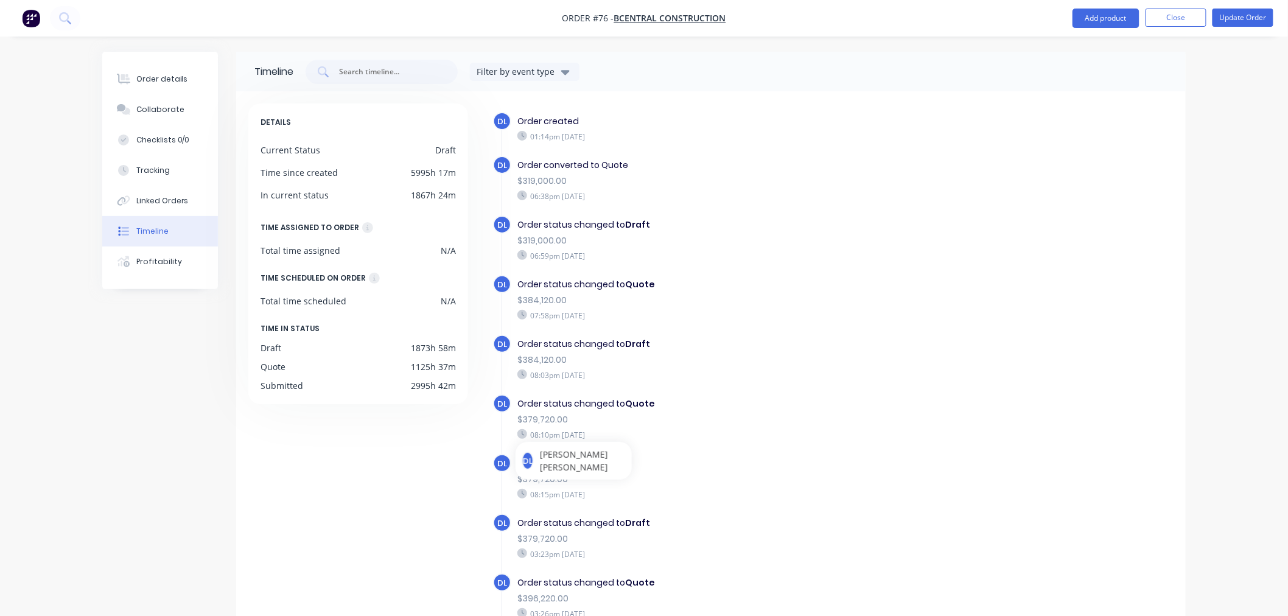
scroll to position [135, 0]
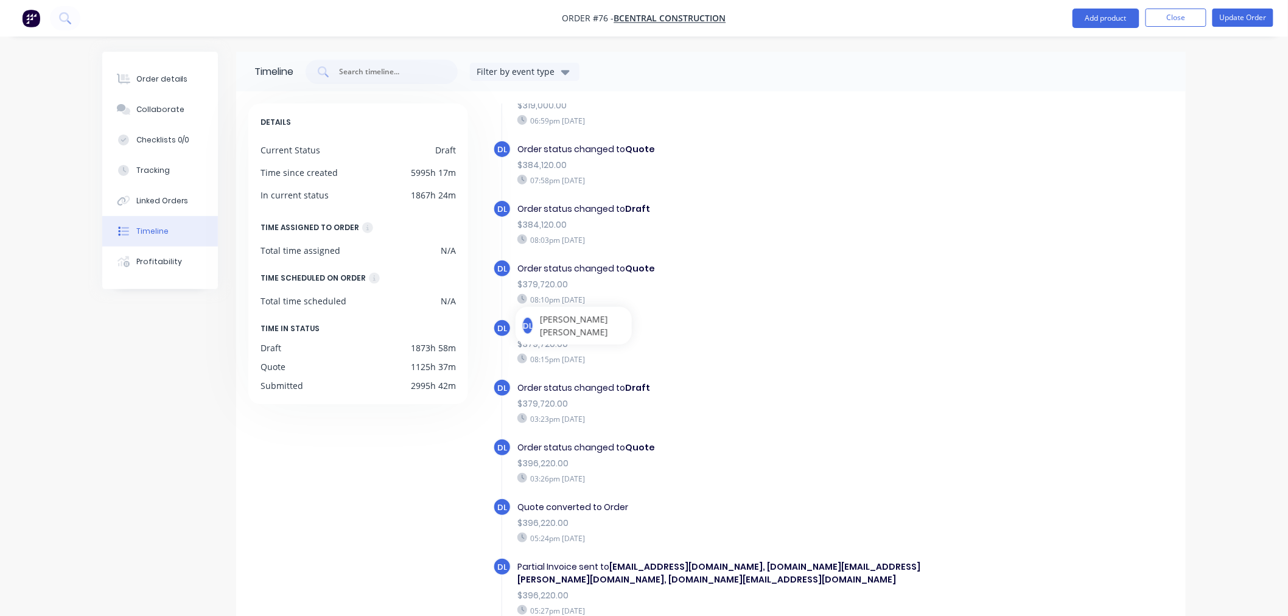
click at [577, 354] on div "08:15pm [DATE]" at bounding box center [727, 359] width 421 height 11
click at [162, 74] on div "Order details" at bounding box center [162, 79] width 52 height 11
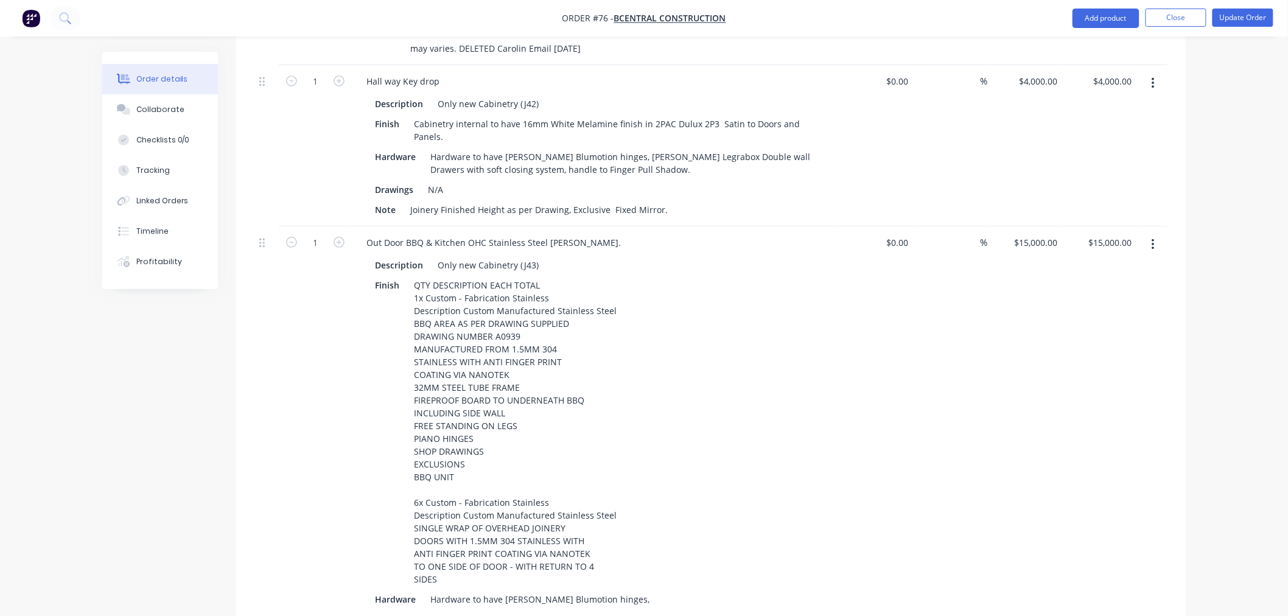
scroll to position [1826, 0]
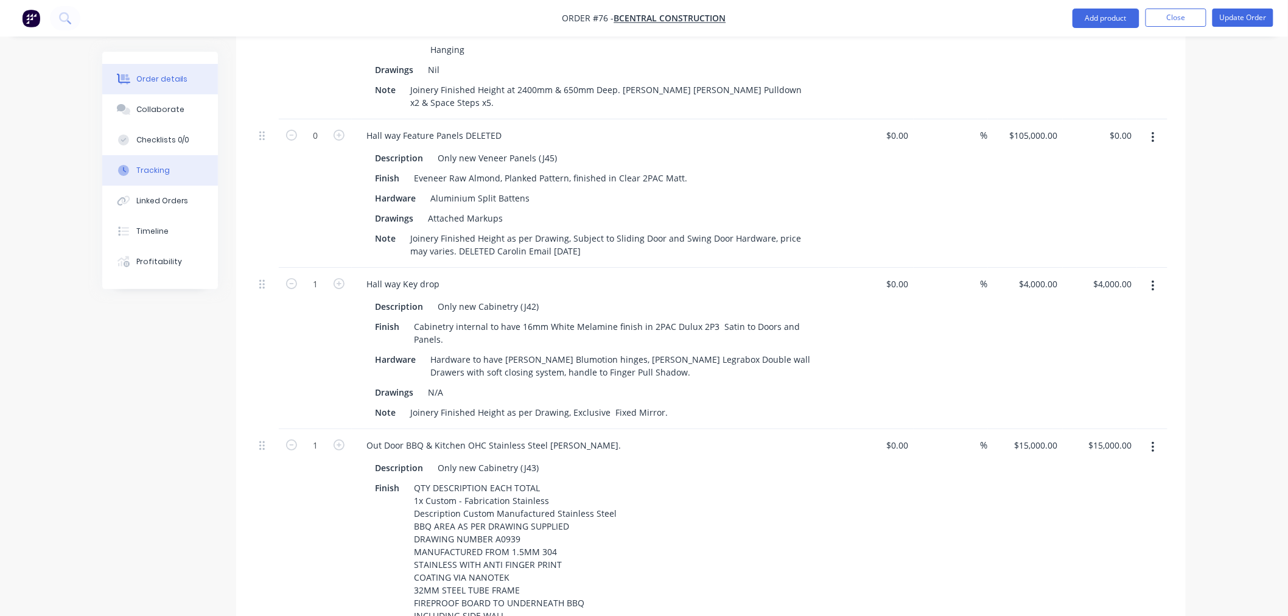
click at [163, 166] on div "Tracking" at bounding box center [152, 170] width 33 height 11
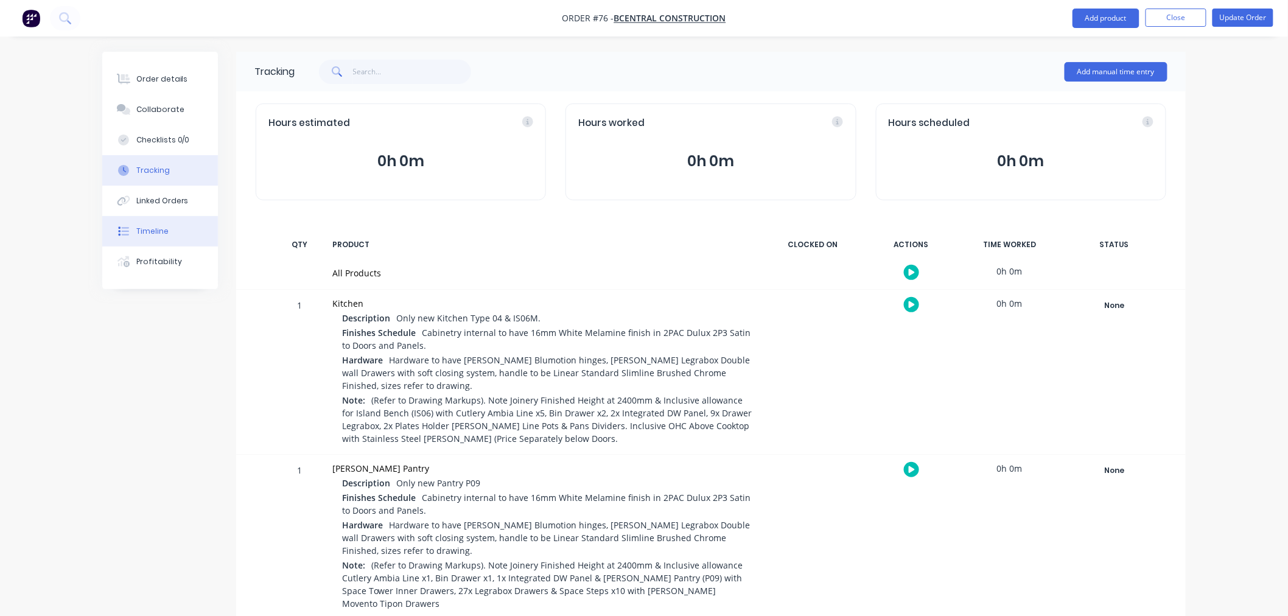
click at [154, 230] on div "Timeline" at bounding box center [152, 231] width 32 height 11
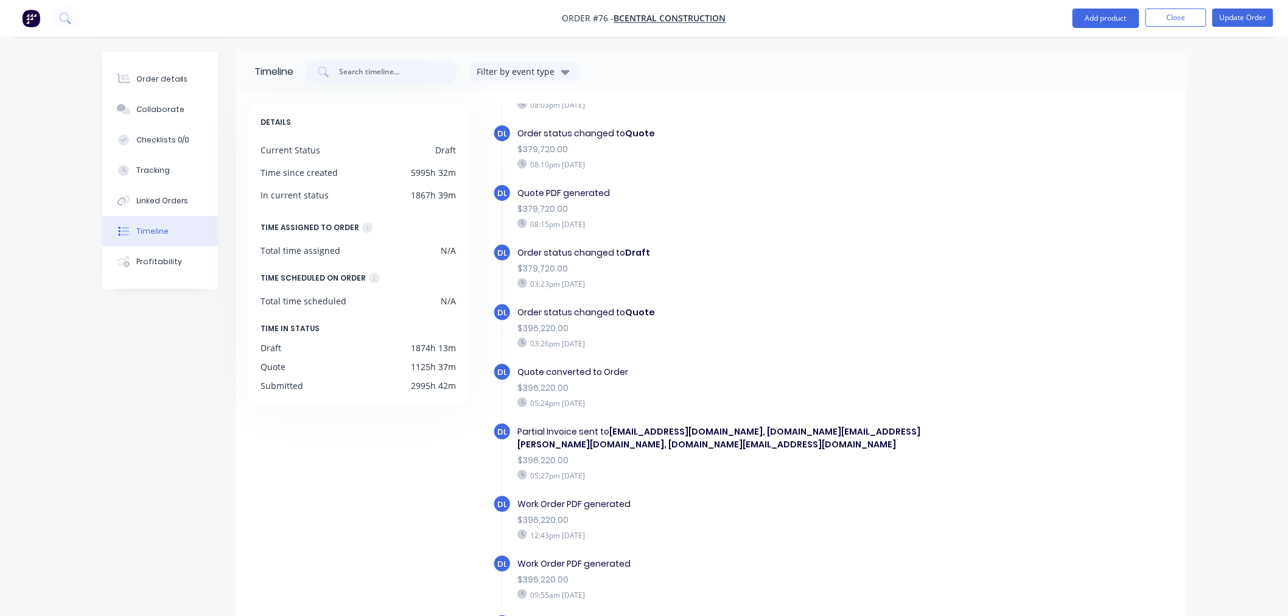
scroll to position [338, 0]
